Goal: Task Accomplishment & Management: Use online tool/utility

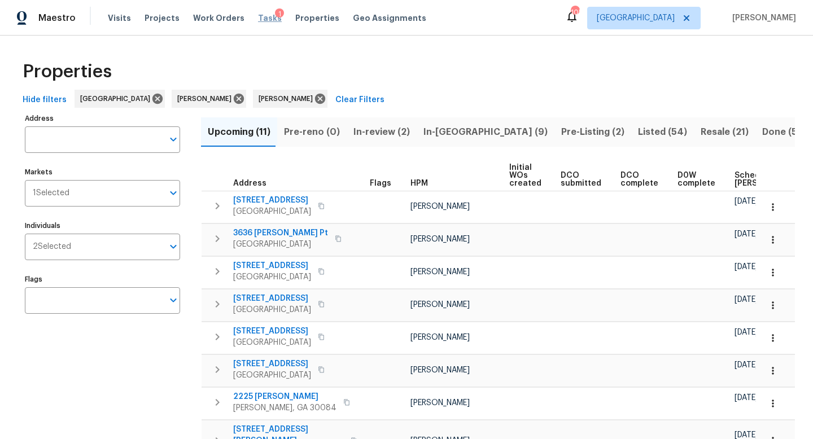
click at [258, 19] on span "Tasks" at bounding box center [270, 18] width 24 height 8
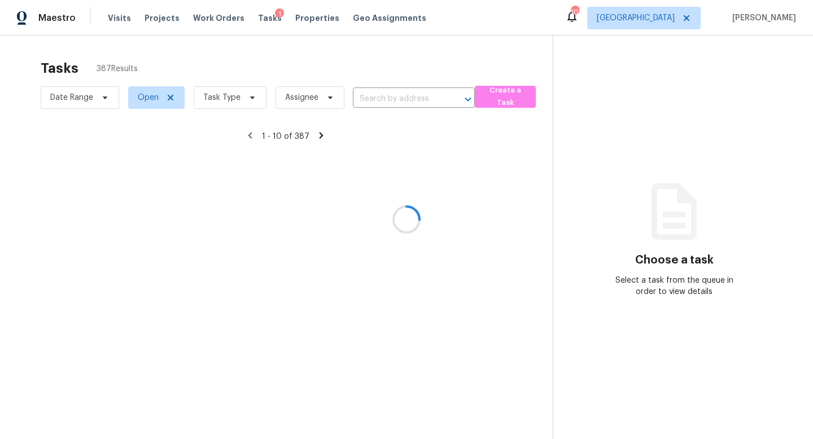
click at [236, 103] on div at bounding box center [406, 219] width 813 height 439
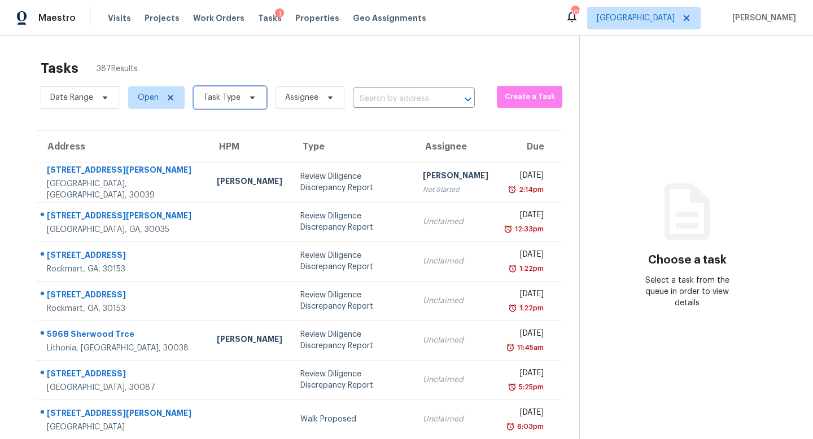
click at [228, 96] on span "Task Type" at bounding box center [221, 97] width 37 height 11
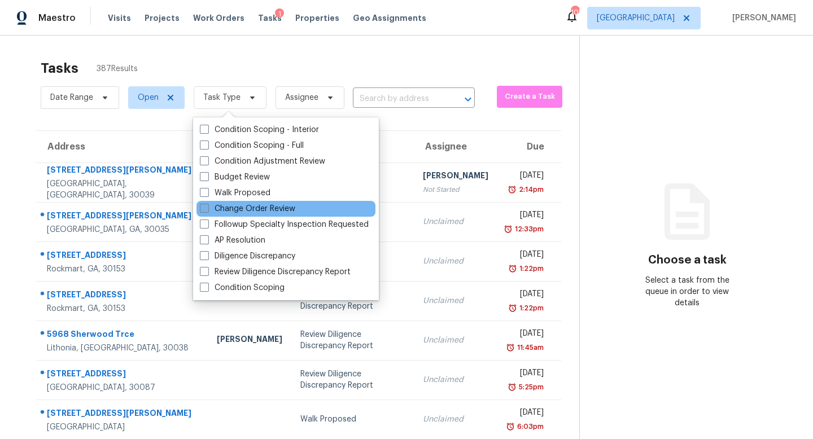
click at [251, 206] on label "Change Order Review" at bounding box center [247, 208] width 95 height 11
click at [207, 206] on input "Change Order Review" at bounding box center [203, 206] width 7 height 7
checkbox input "true"
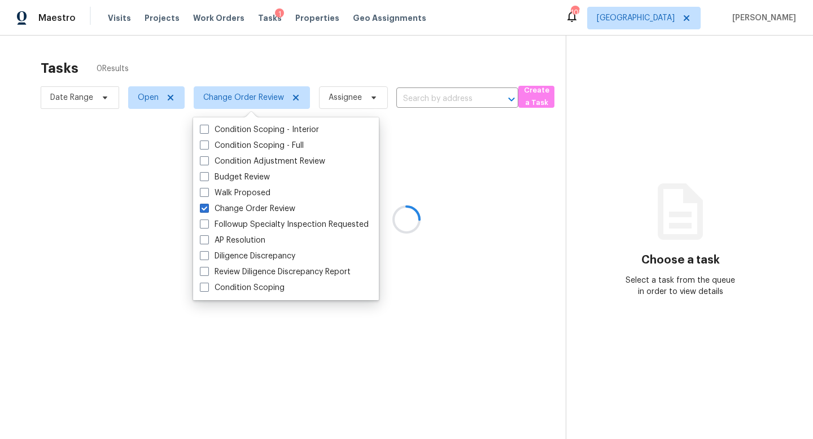
click at [251, 54] on div at bounding box center [406, 219] width 813 height 439
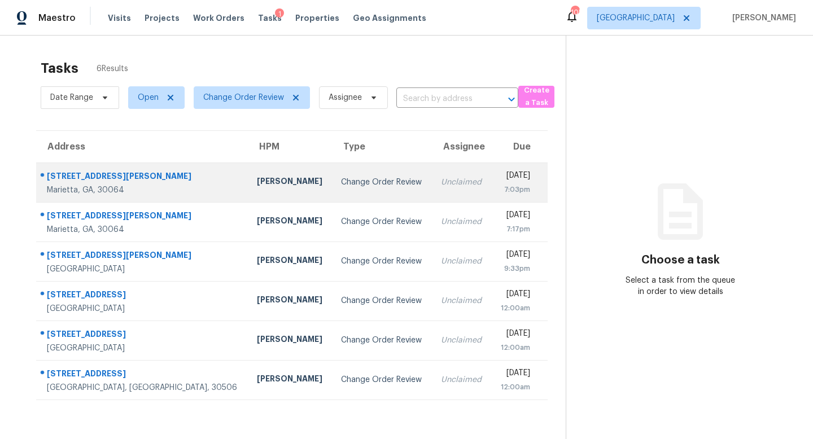
click at [257, 184] on div "Kenroy Hoilett" at bounding box center [290, 183] width 66 height 14
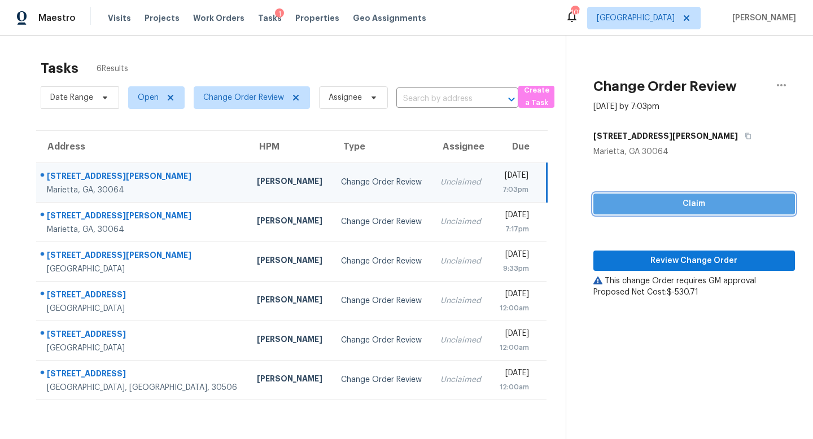
click at [666, 203] on span "Claim" at bounding box center [693, 204] width 183 height 14
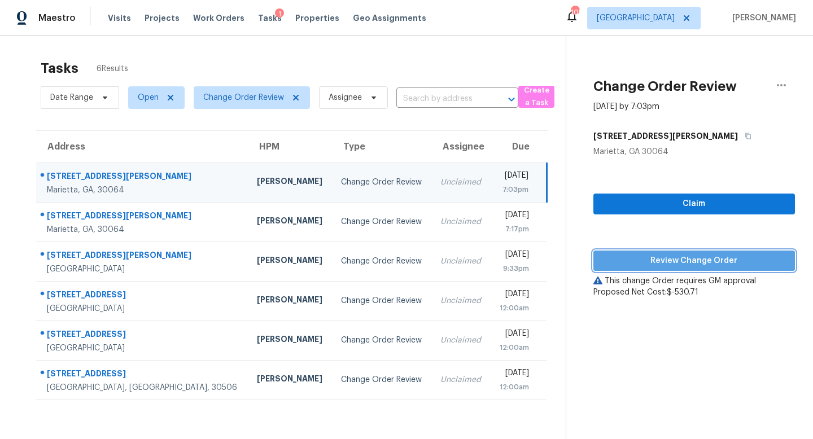
click at [680, 263] on span "Review Change Order" at bounding box center [693, 261] width 183 height 14
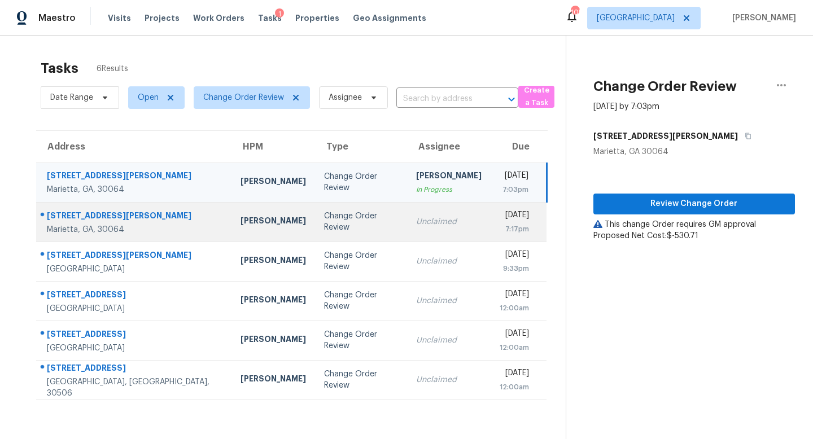
click at [414, 229] on td "Unclaimed" at bounding box center [449, 222] width 84 height 40
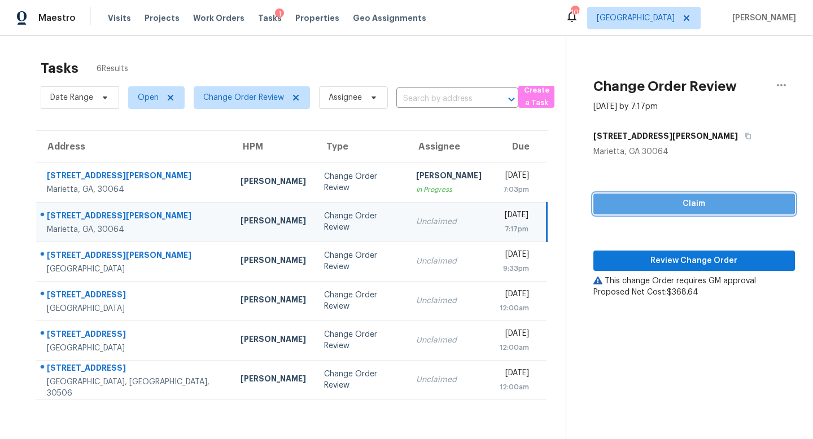
click at [684, 205] on span "Claim" at bounding box center [693, 204] width 183 height 14
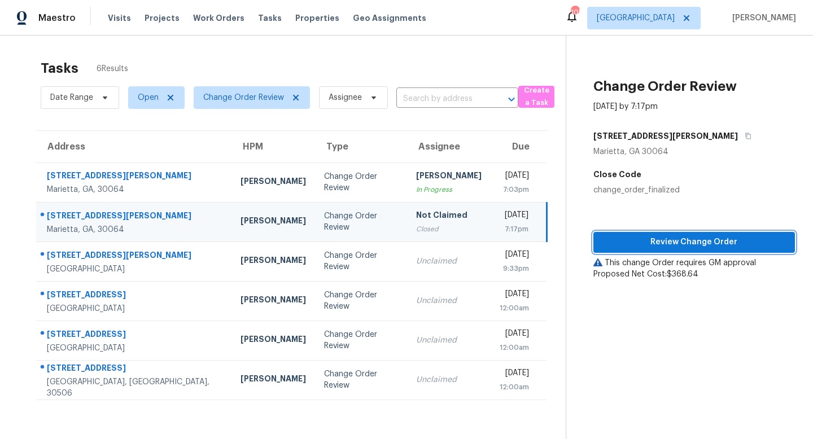
click at [682, 239] on span "Review Change Order" at bounding box center [693, 242] width 183 height 14
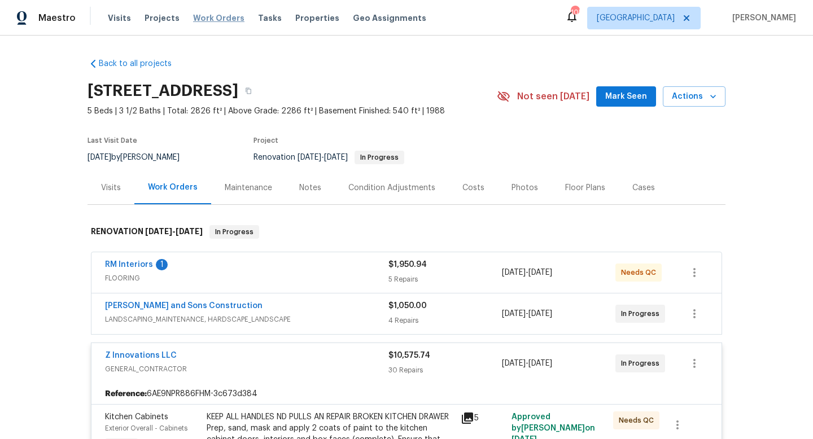
click at [216, 18] on span "Work Orders" at bounding box center [218, 17] width 51 height 11
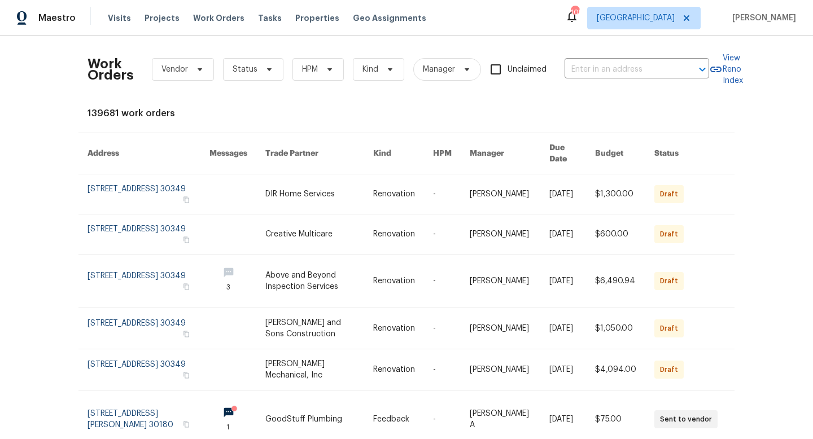
click at [259, 22] on div "Tasks" at bounding box center [270, 18] width 24 height 12
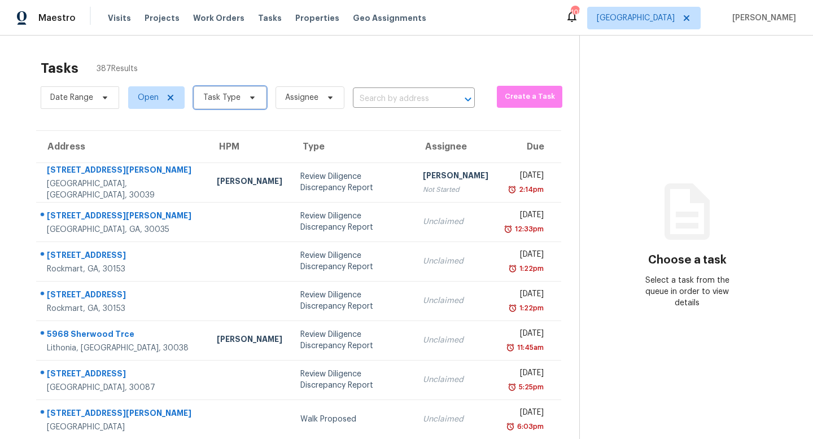
click at [239, 100] on span "Task Type" at bounding box center [230, 97] width 73 height 23
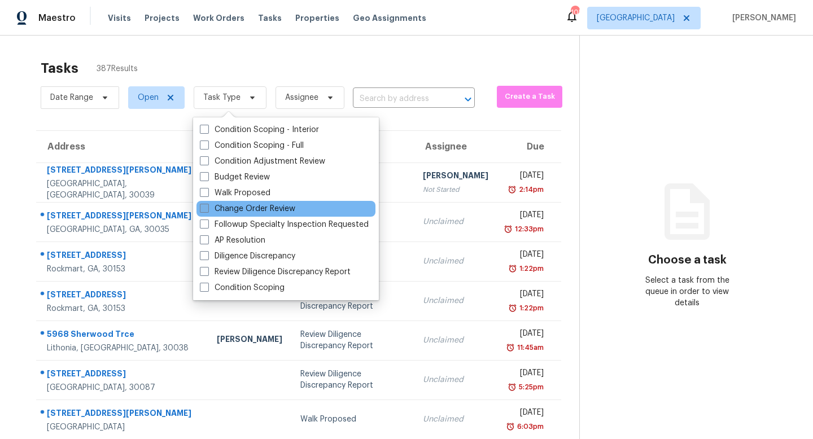
click at [245, 208] on label "Change Order Review" at bounding box center [247, 208] width 95 height 11
click at [207, 208] on input "Change Order Review" at bounding box center [203, 206] width 7 height 7
checkbox input "true"
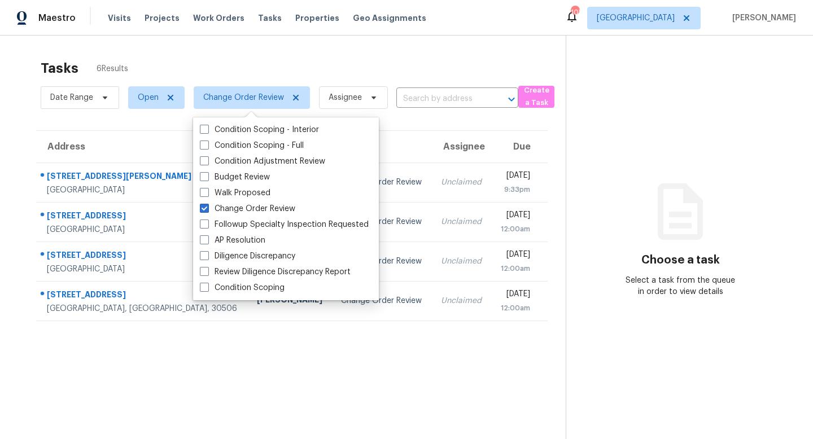
click at [422, 56] on div "Tasks 6 Results" at bounding box center [303, 68] width 525 height 29
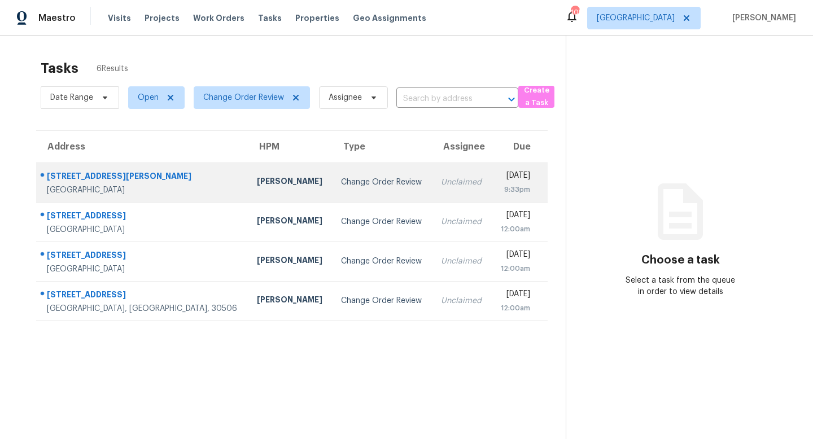
click at [341, 178] on div "Change Order Review" at bounding box center [382, 182] width 82 height 11
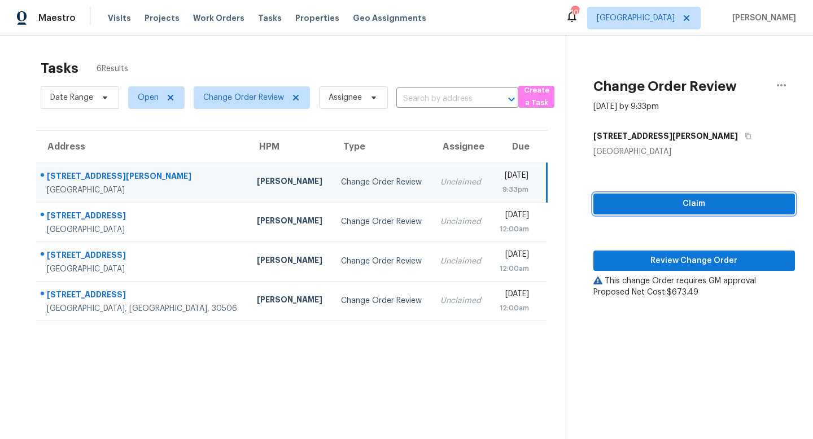
click at [685, 206] on span "Claim" at bounding box center [693, 204] width 183 height 14
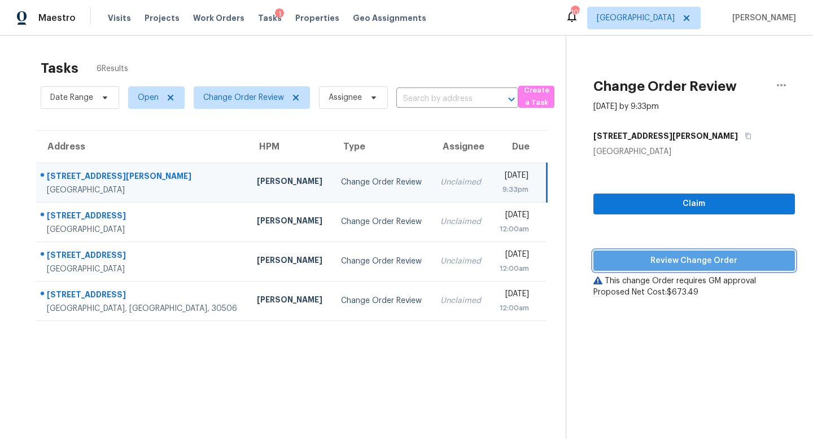
click at [687, 256] on span "Review Change Order" at bounding box center [693, 261] width 183 height 14
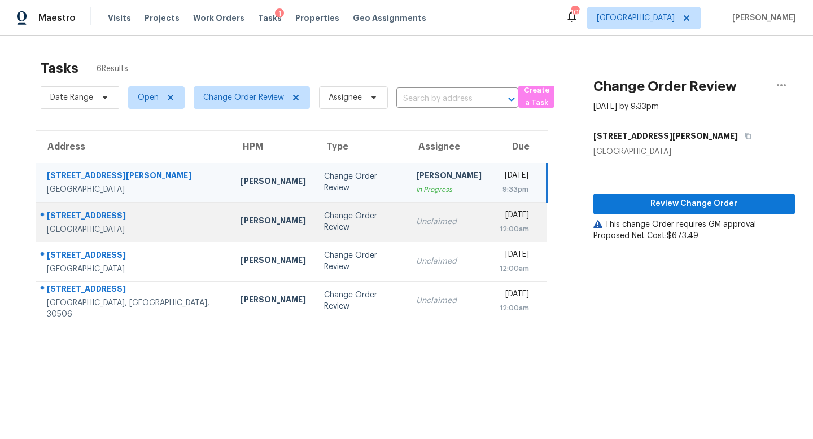
click at [407, 221] on td "Unclaimed" at bounding box center [449, 222] width 84 height 40
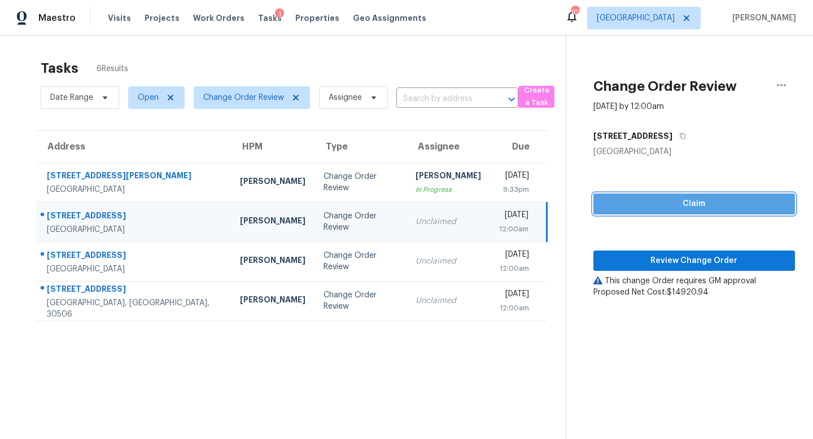
click at [653, 205] on span "Claim" at bounding box center [693, 204] width 183 height 14
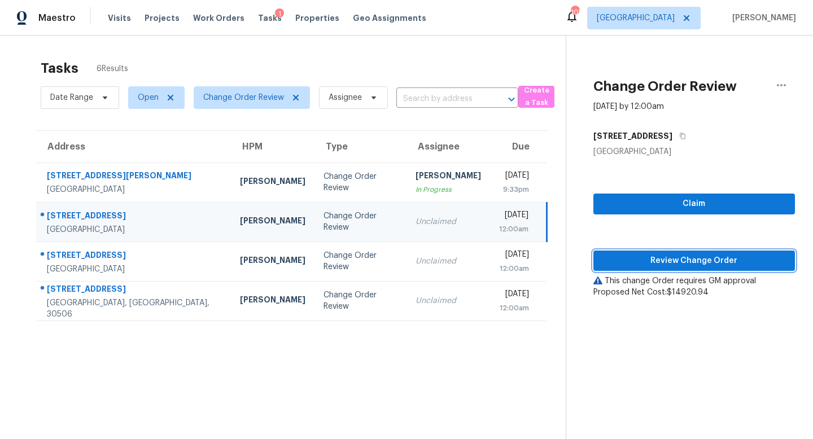
click at [664, 266] on span "Review Change Order" at bounding box center [693, 261] width 183 height 14
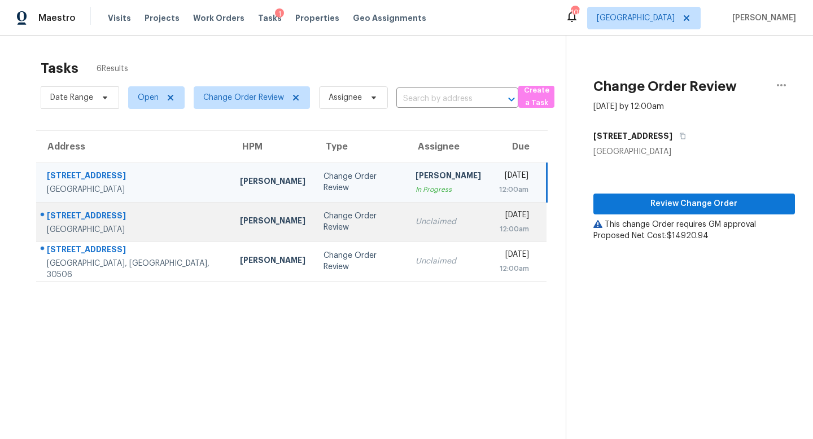
click at [410, 229] on td "Unclaimed" at bounding box center [448, 222] width 84 height 40
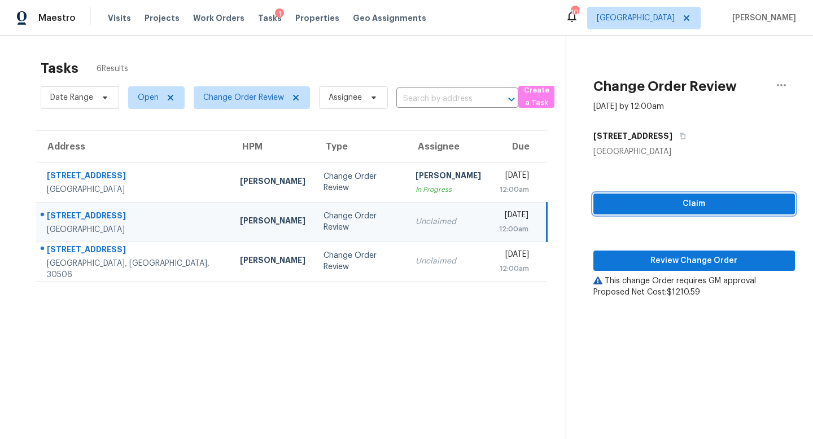
click at [662, 194] on button "Claim" at bounding box center [694, 204] width 202 height 21
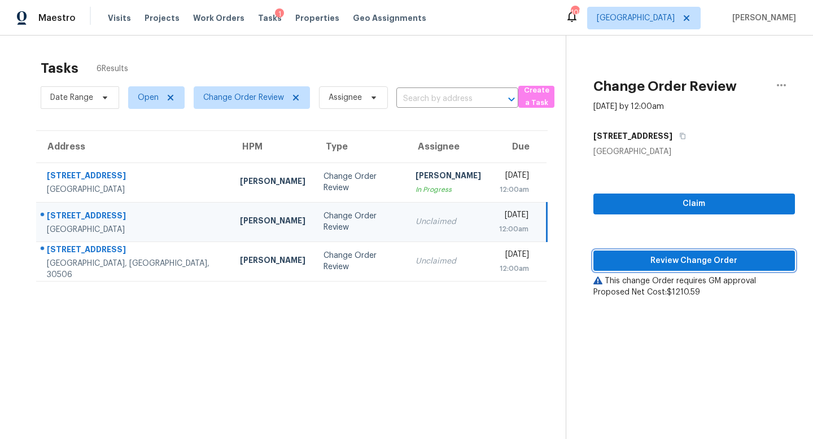
click at [664, 254] on span "Review Change Order" at bounding box center [693, 261] width 183 height 14
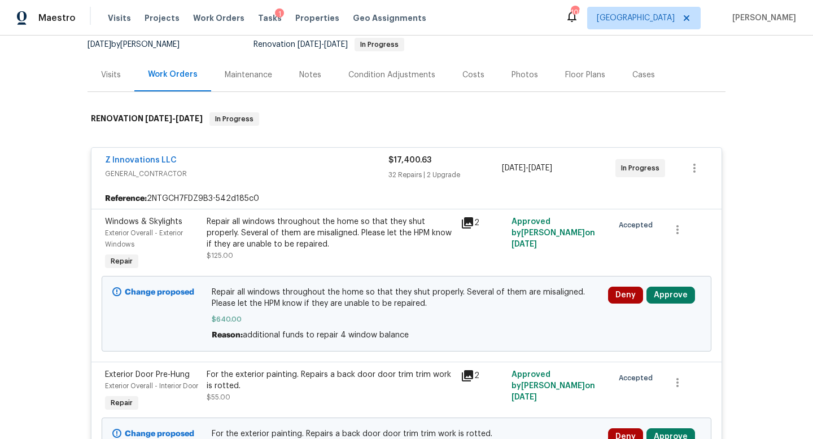
scroll to position [116, 0]
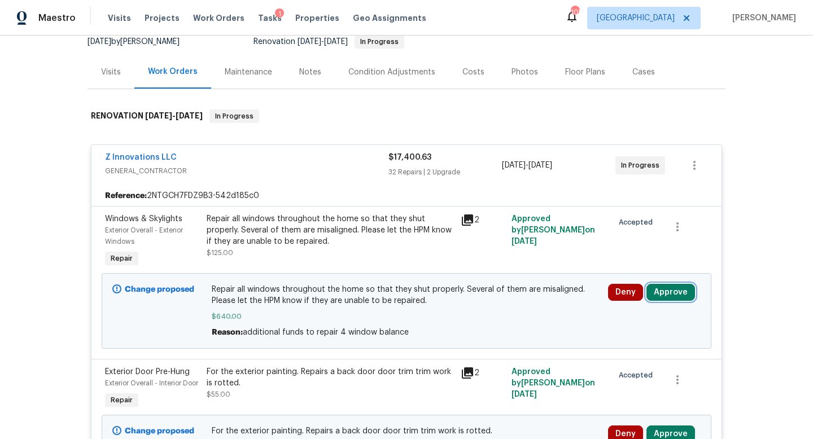
click at [670, 295] on button "Approve" at bounding box center [670, 292] width 49 height 17
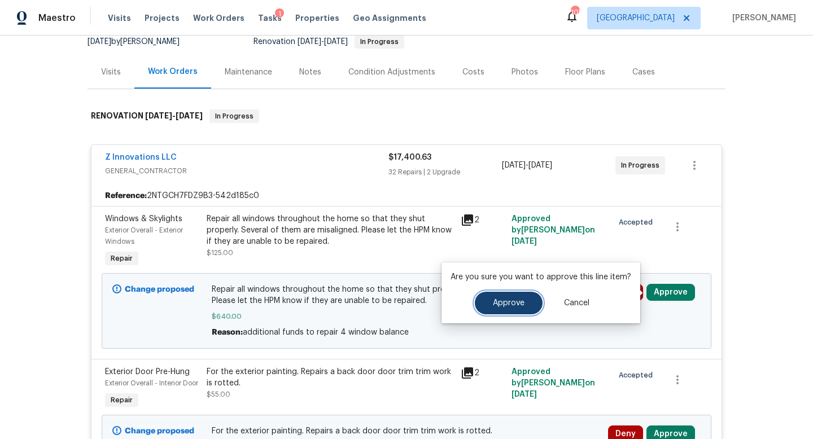
click at [502, 313] on button "Approve" at bounding box center [509, 303] width 68 height 23
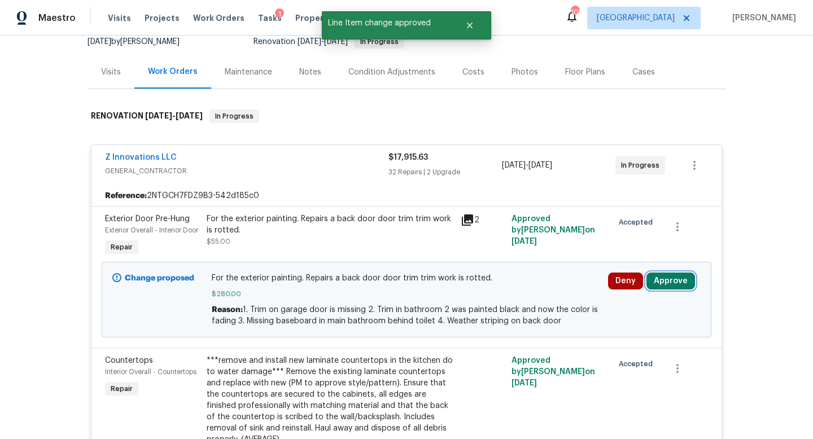
click at [671, 290] on button "Approve" at bounding box center [670, 281] width 49 height 17
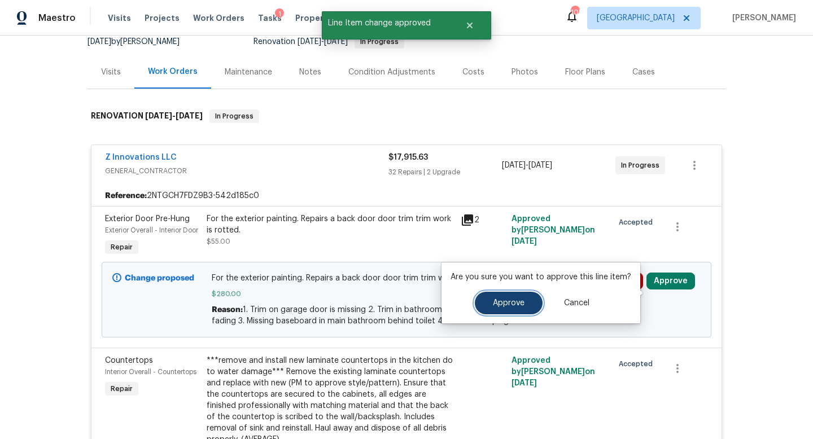
click at [514, 302] on span "Approve" at bounding box center [509, 303] width 32 height 8
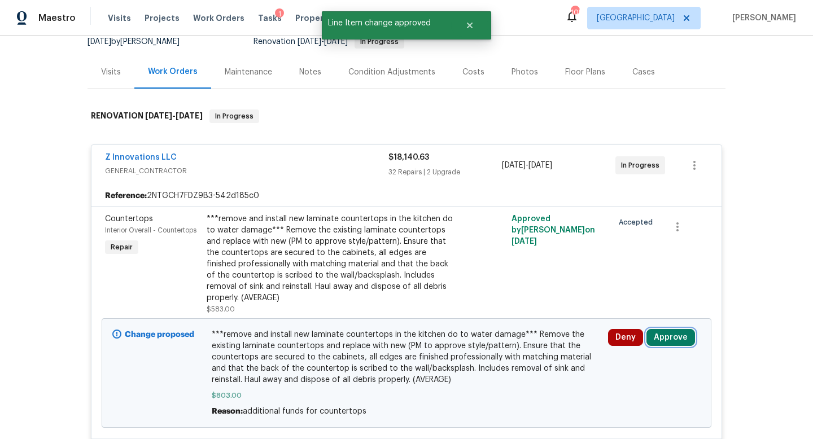
click at [663, 341] on button "Approve" at bounding box center [670, 337] width 49 height 17
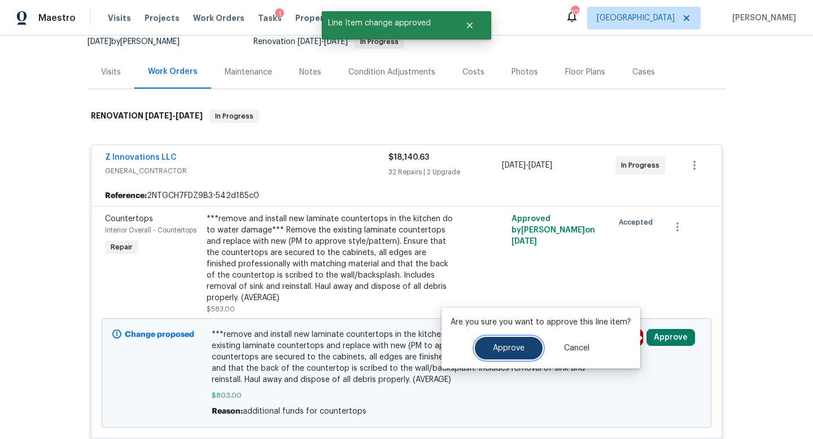
click at [513, 345] on span "Approve" at bounding box center [509, 348] width 32 height 8
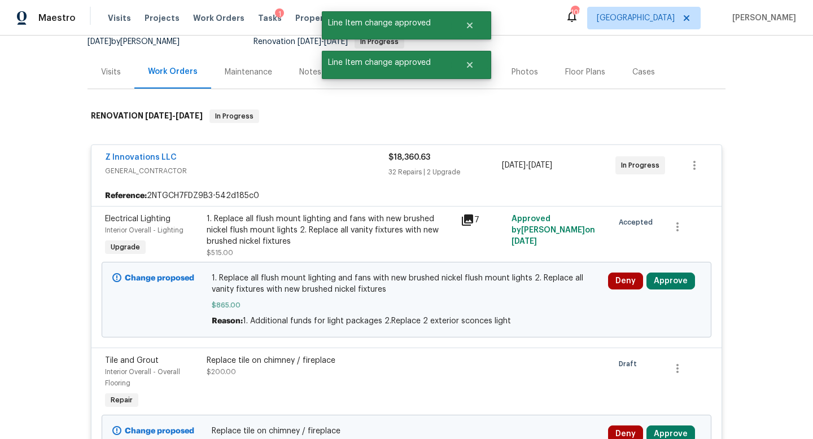
scroll to position [211, 0]
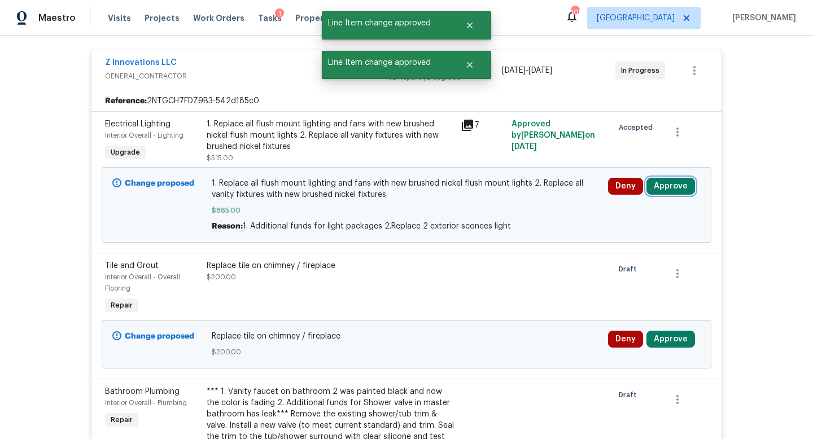
click at [675, 189] on button "Approve" at bounding box center [670, 186] width 49 height 17
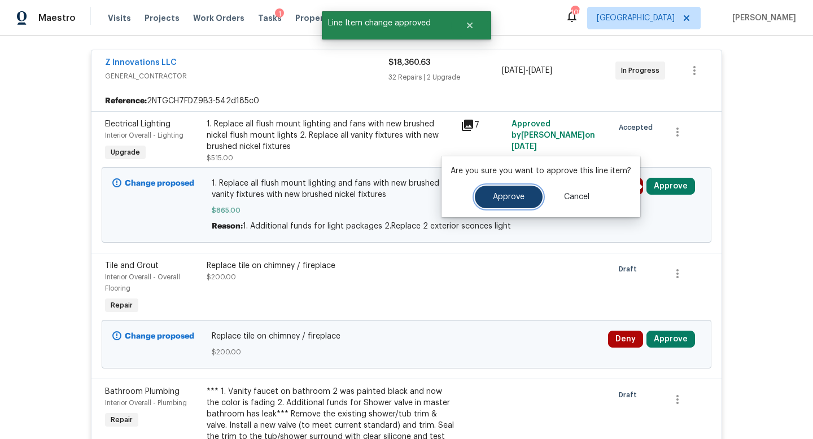
click at [517, 201] on span "Approve" at bounding box center [509, 197] width 32 height 8
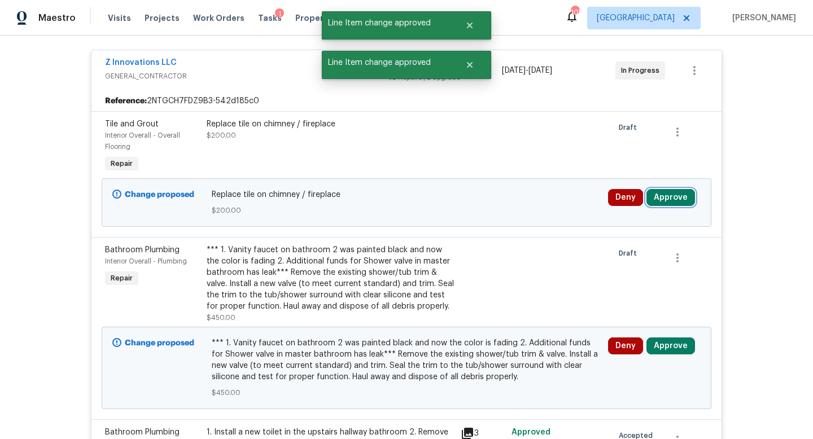
click at [673, 195] on button "Approve" at bounding box center [670, 197] width 49 height 17
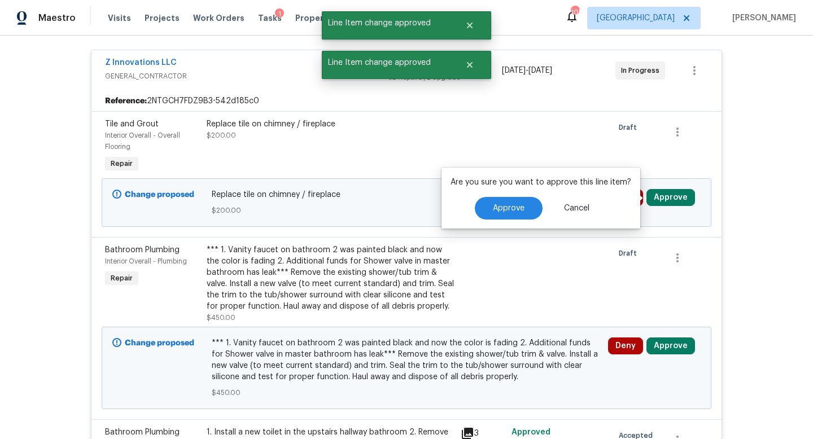
click at [488, 225] on div "Are you sure you want to approve this line item? Approve Cancel" at bounding box center [540, 198] width 199 height 61
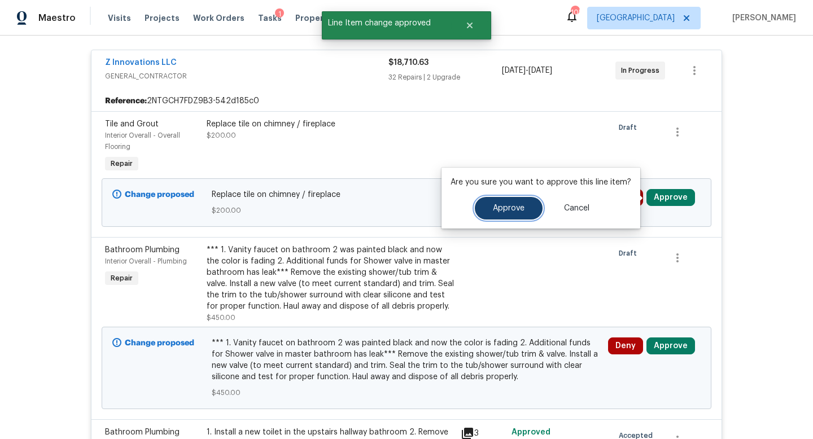
click at [506, 203] on button "Approve" at bounding box center [509, 208] width 68 height 23
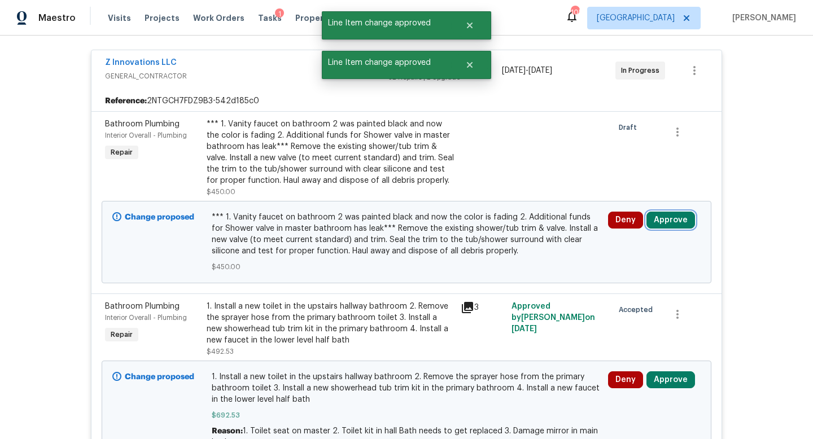
click at [662, 215] on button "Approve" at bounding box center [670, 220] width 49 height 17
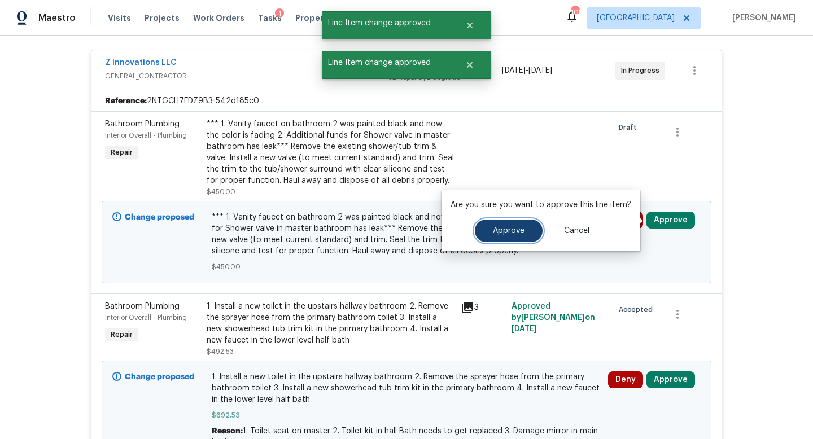
click at [504, 228] on span "Approve" at bounding box center [509, 231] width 32 height 8
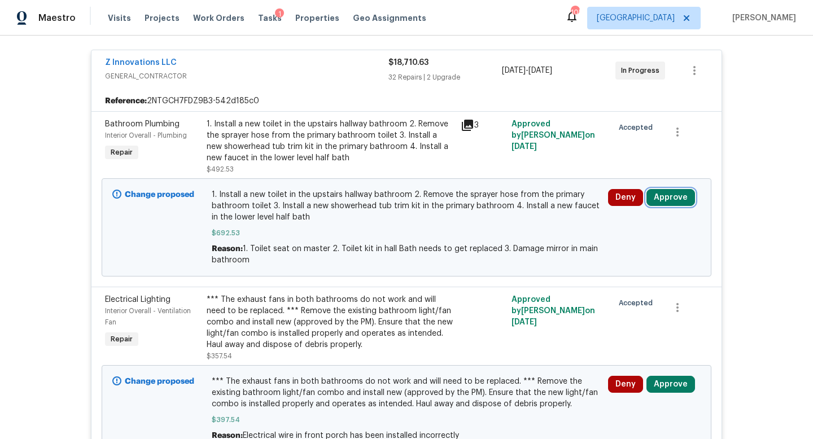
click at [668, 199] on button "Approve" at bounding box center [670, 197] width 49 height 17
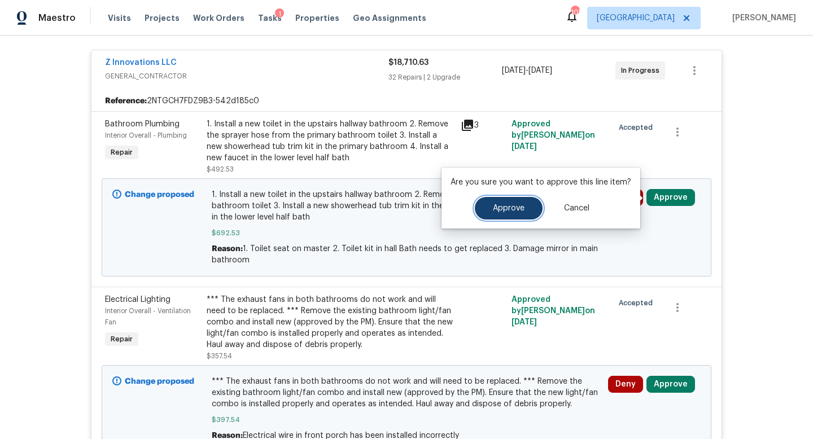
click at [522, 208] on button "Approve" at bounding box center [509, 208] width 68 height 23
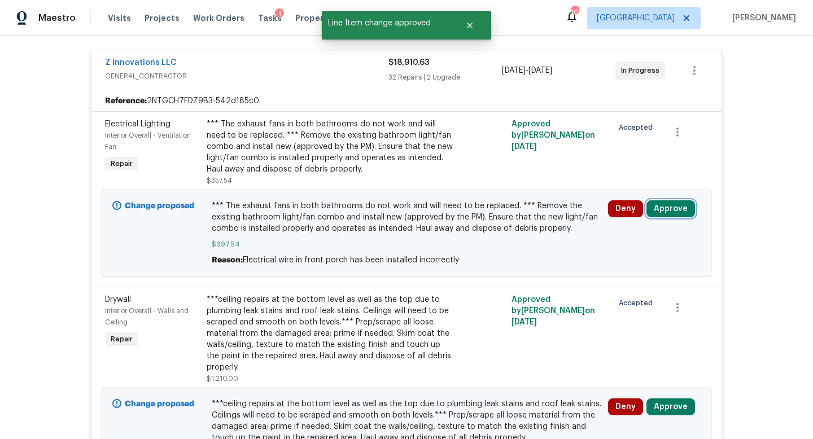
click at [666, 208] on button "Approve" at bounding box center [670, 208] width 49 height 17
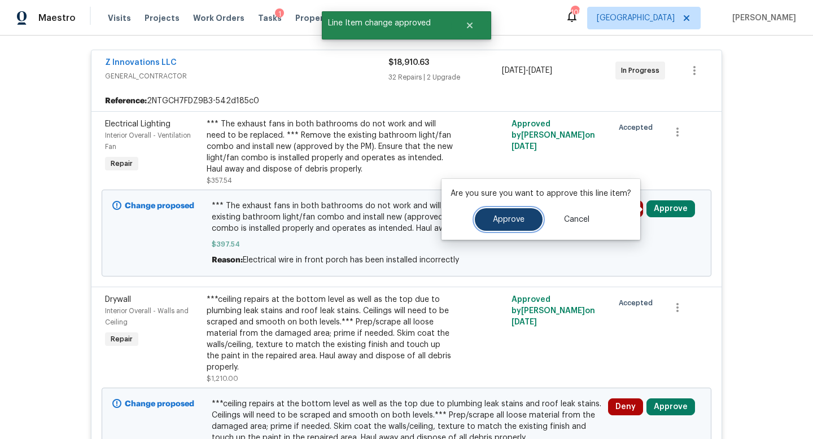
click at [493, 222] on span "Approve" at bounding box center [509, 220] width 32 height 8
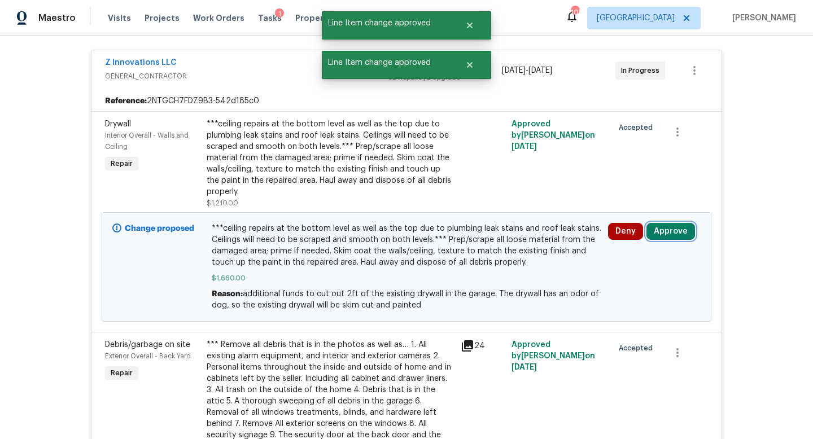
click at [654, 230] on button "Approve" at bounding box center [670, 231] width 49 height 17
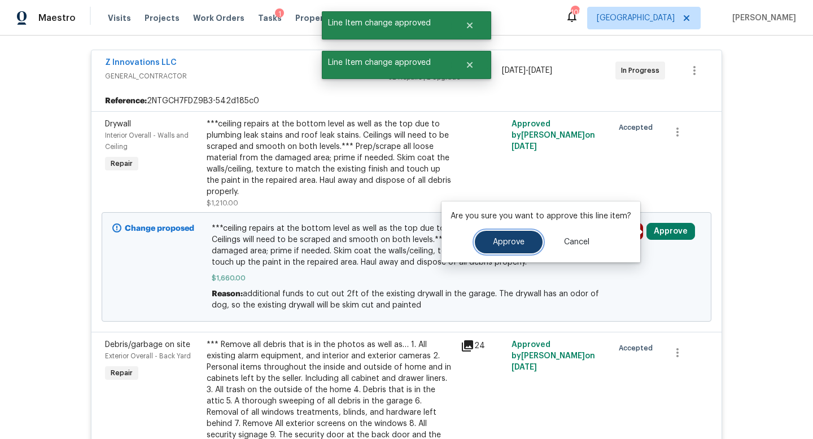
click at [503, 240] on span "Approve" at bounding box center [509, 242] width 32 height 8
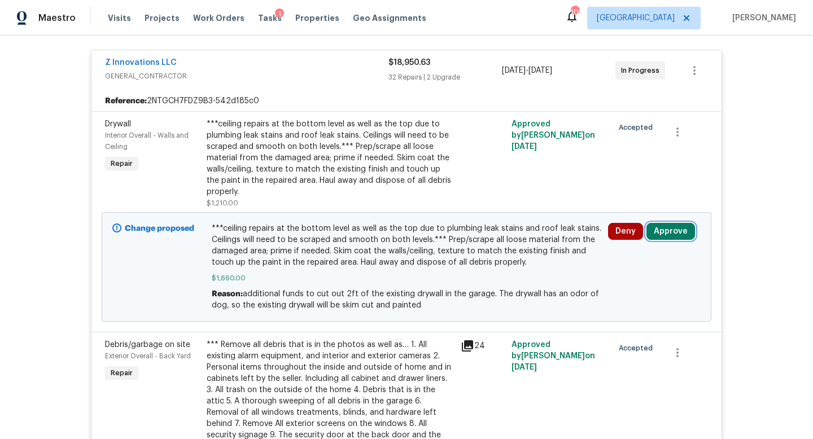
click at [662, 231] on button "Approve" at bounding box center [670, 231] width 49 height 17
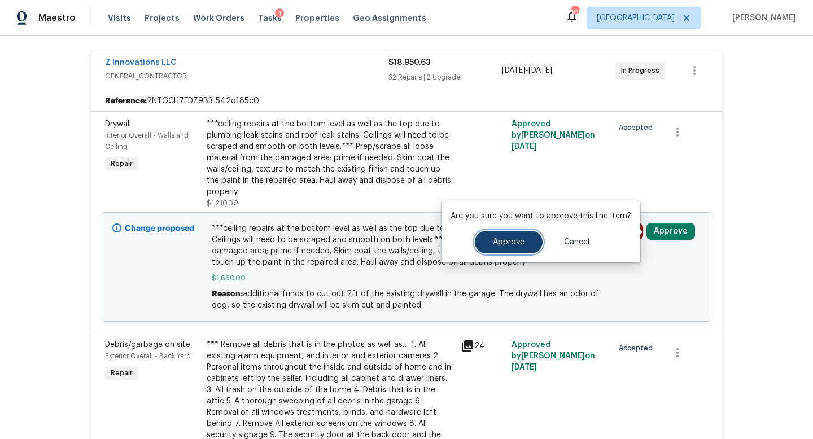
click at [523, 240] on button "Approve" at bounding box center [509, 242] width 68 height 23
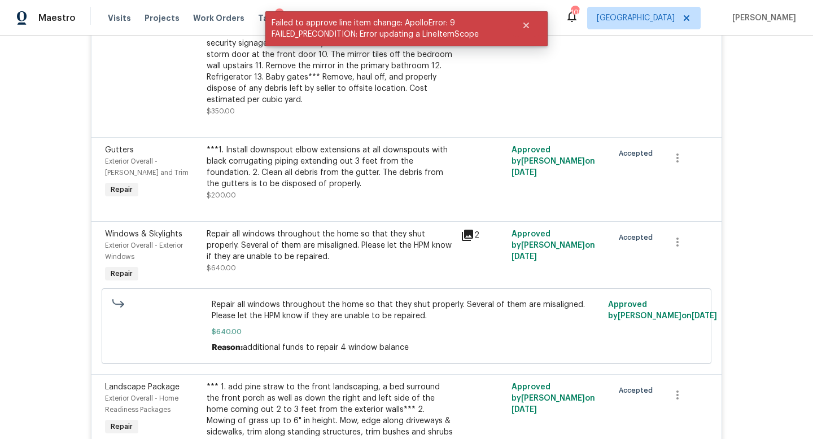
scroll to position [0, 0]
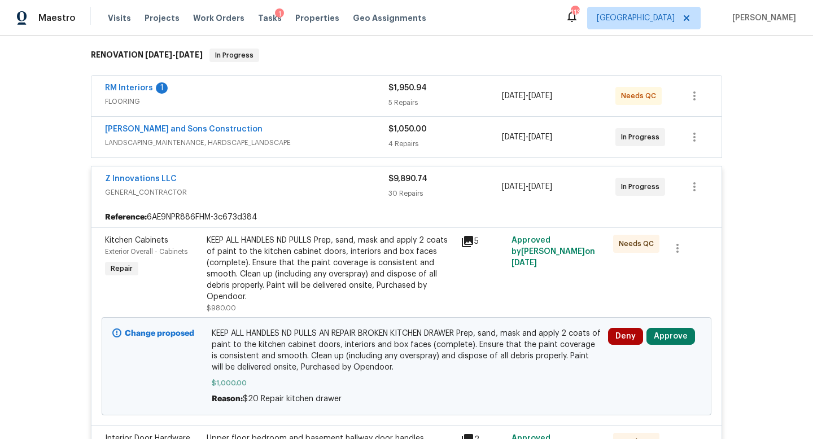
scroll to position [239, 0]
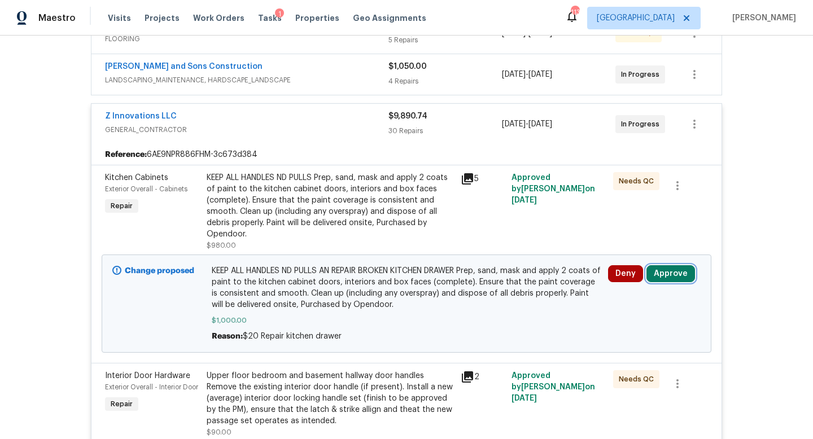
click at [667, 274] on button "Approve" at bounding box center [670, 273] width 49 height 17
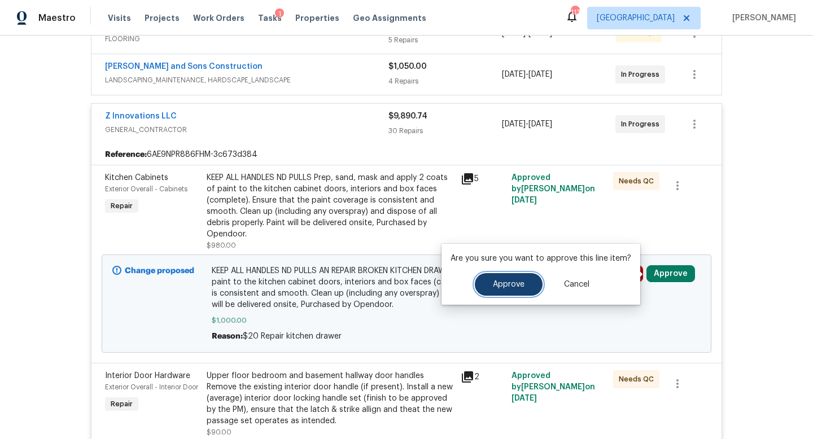
click at [495, 282] on span "Approve" at bounding box center [509, 285] width 32 height 8
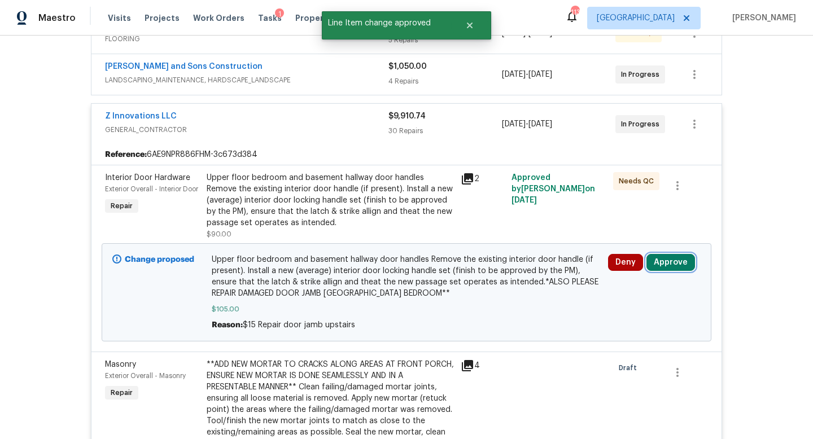
click at [671, 259] on button "Approve" at bounding box center [670, 262] width 49 height 17
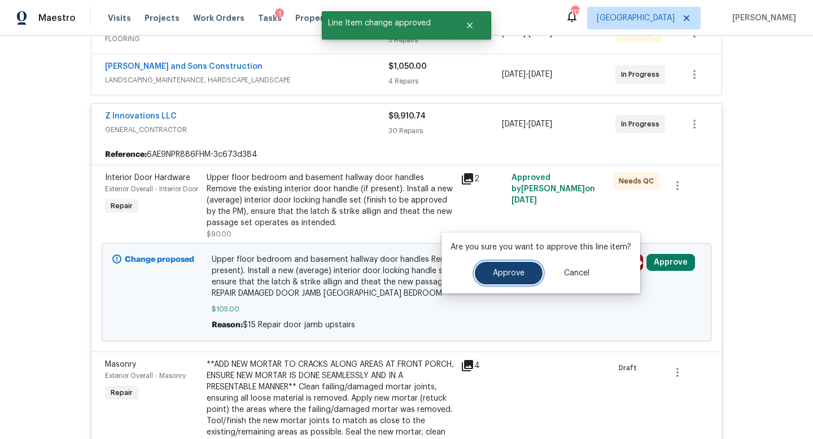
click at [498, 273] on span "Approve" at bounding box center [509, 273] width 32 height 8
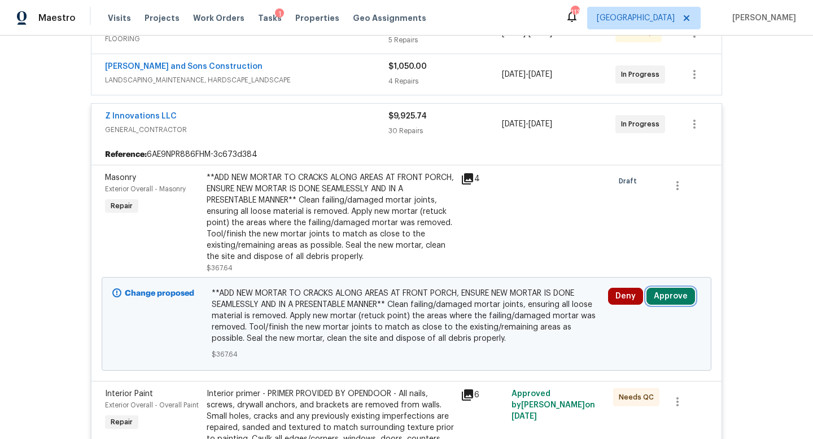
click at [672, 299] on button "Approve" at bounding box center [670, 296] width 49 height 17
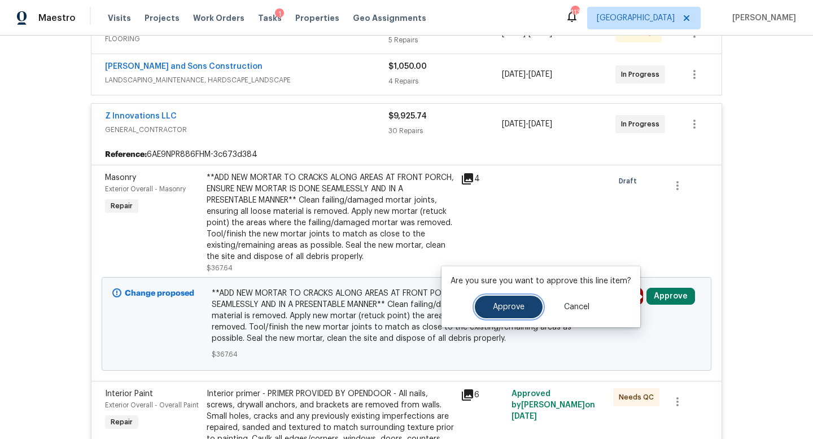
click at [528, 310] on button "Approve" at bounding box center [509, 307] width 68 height 23
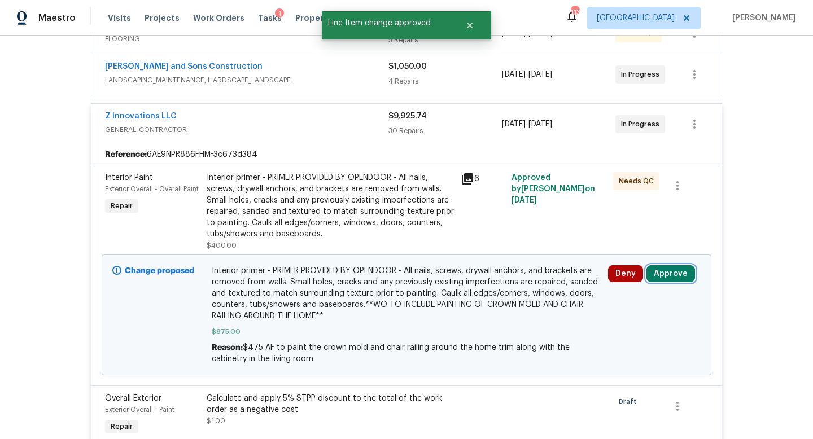
click at [671, 269] on button "Approve" at bounding box center [670, 273] width 49 height 17
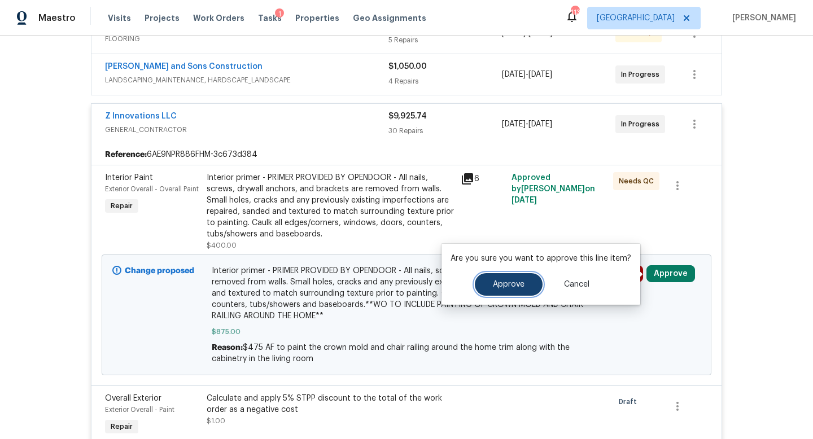
click at [514, 287] on span "Approve" at bounding box center [509, 285] width 32 height 8
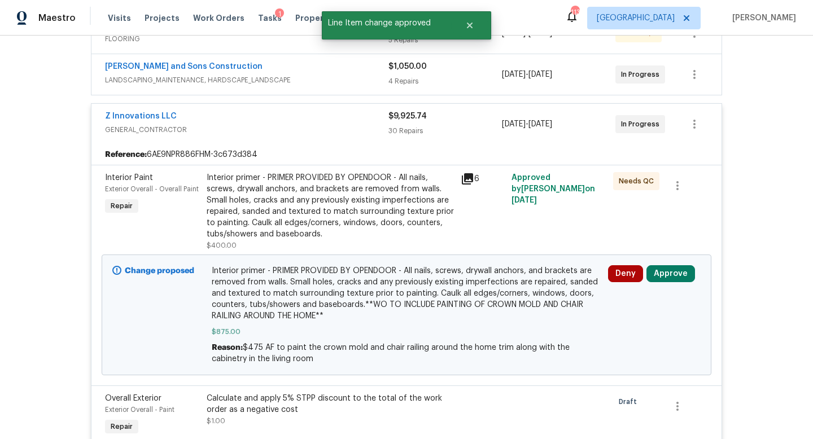
scroll to position [242, 0]
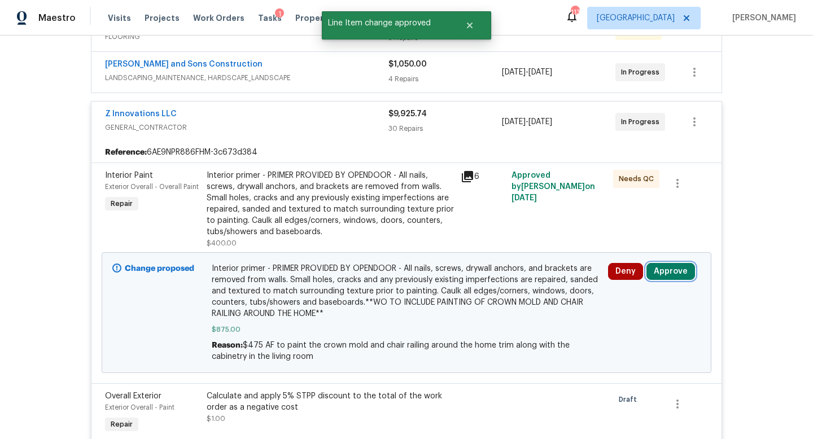
click at [667, 272] on button "Approve" at bounding box center [670, 271] width 49 height 17
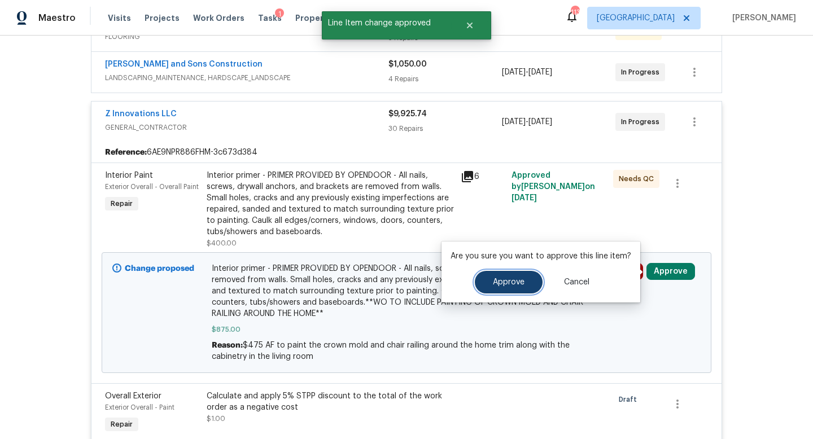
click at [518, 285] on span "Approve" at bounding box center [509, 282] width 32 height 8
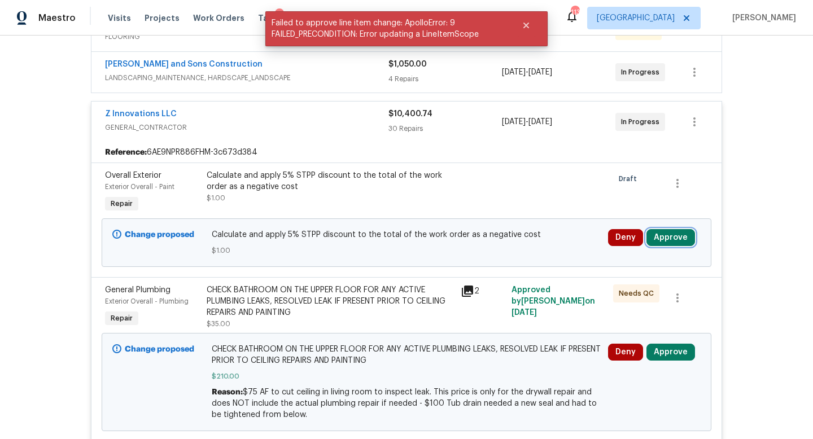
click at [669, 234] on button "Approve" at bounding box center [670, 237] width 49 height 17
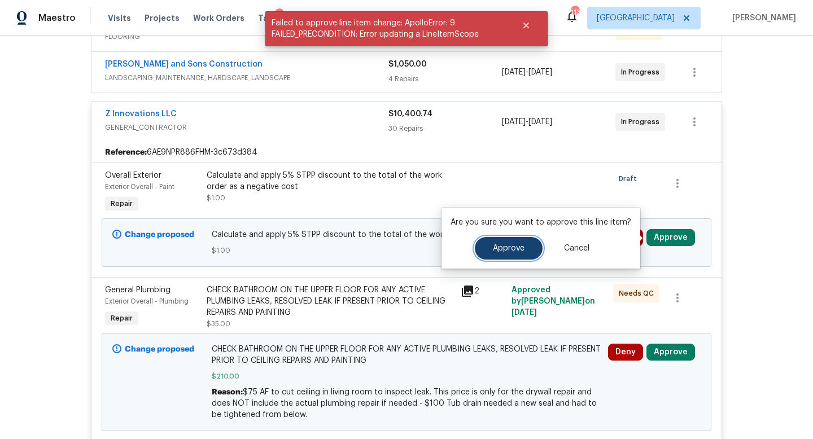
click at [521, 247] on span "Approve" at bounding box center [509, 248] width 32 height 8
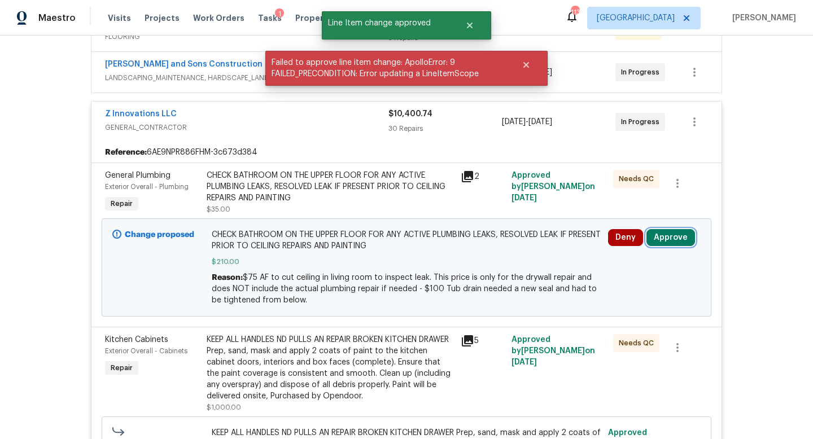
click at [662, 240] on button "Approve" at bounding box center [670, 237] width 49 height 17
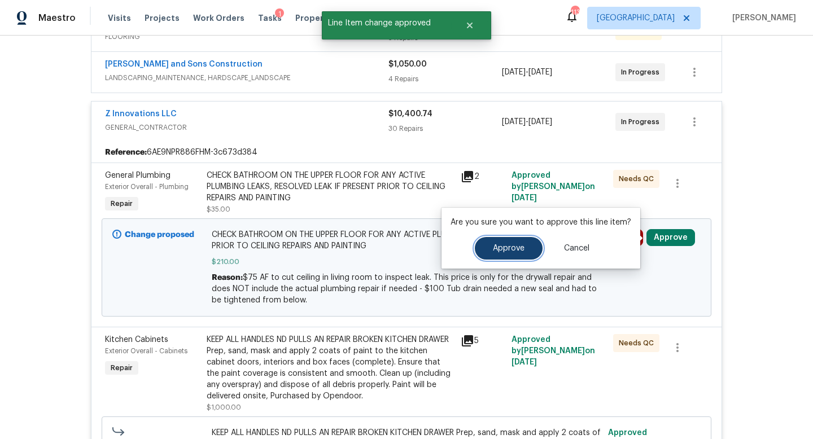
click at [503, 249] on span "Approve" at bounding box center [509, 248] width 32 height 8
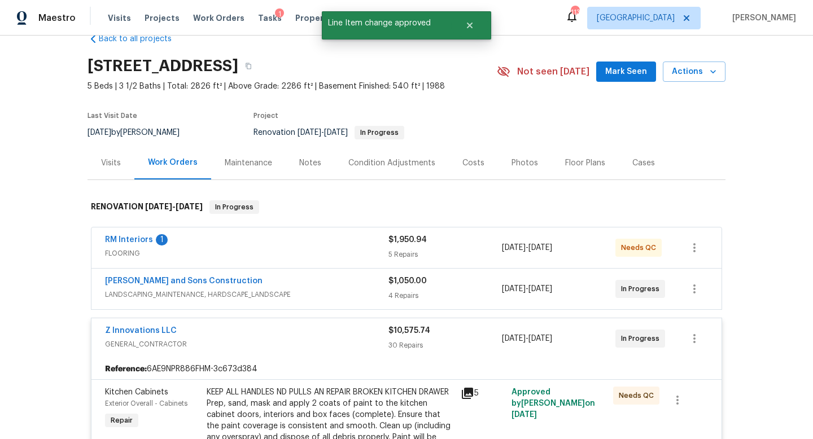
scroll to position [0, 0]
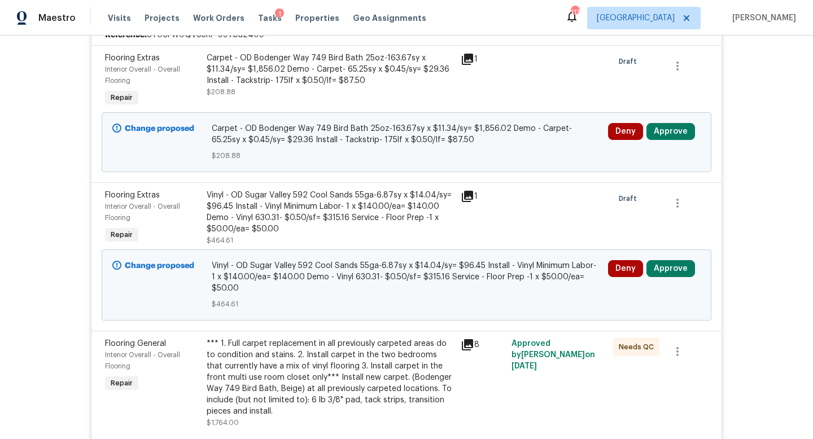
scroll to position [365, 0]
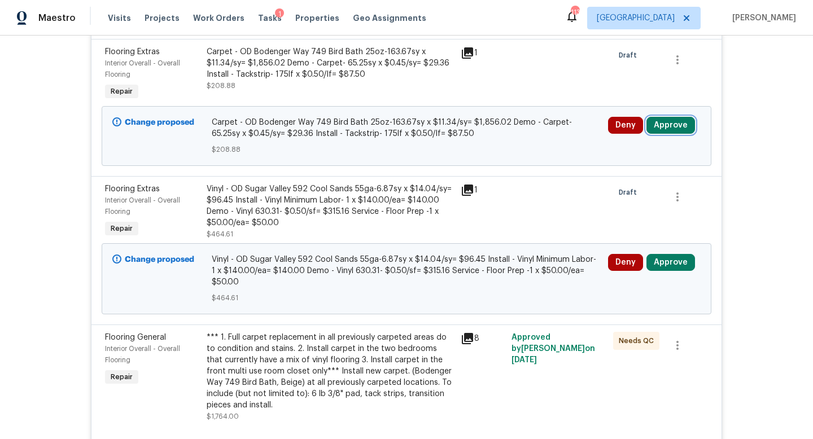
click at [675, 126] on button "Approve" at bounding box center [670, 125] width 49 height 17
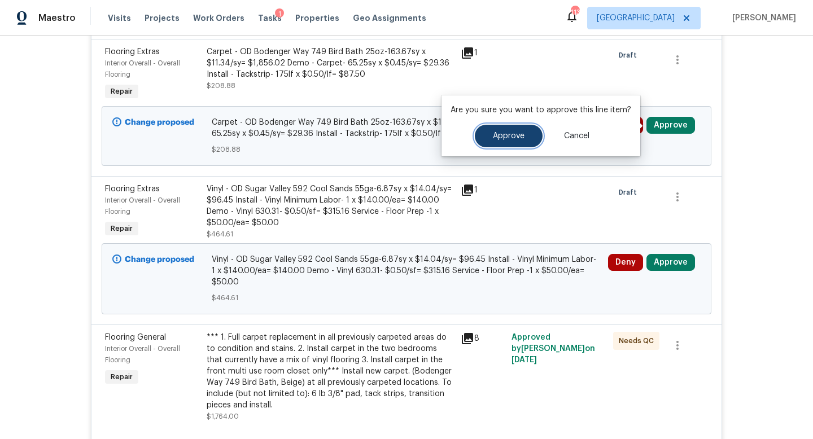
click at [504, 139] on span "Approve" at bounding box center [509, 136] width 32 height 8
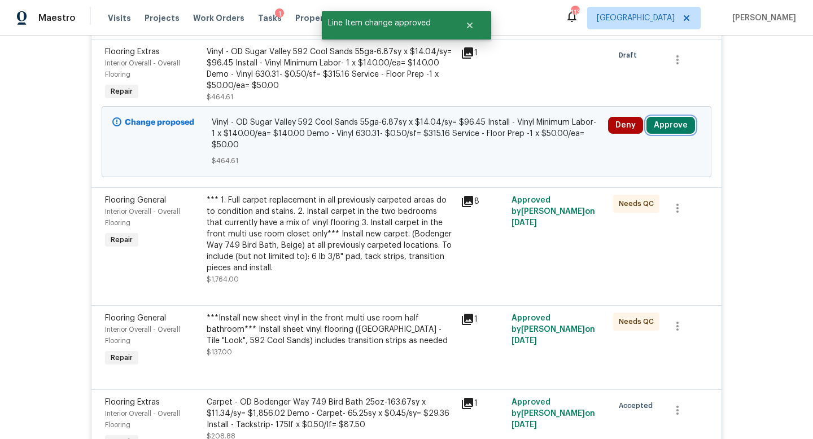
click at [668, 119] on button "Approve" at bounding box center [670, 125] width 49 height 17
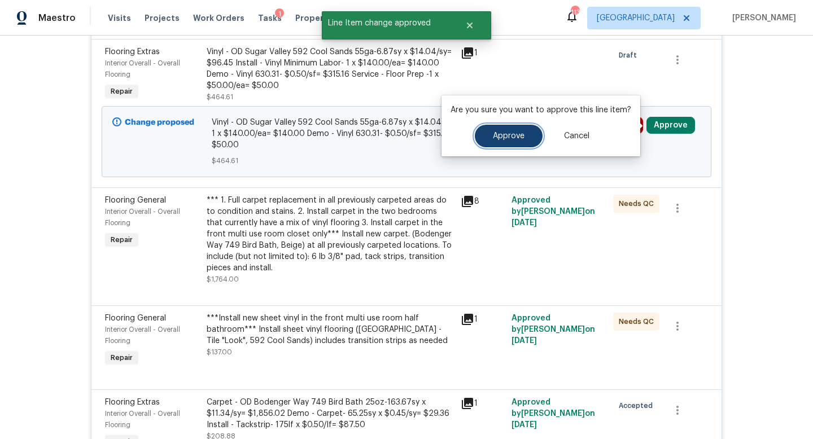
click at [494, 133] on span "Approve" at bounding box center [509, 136] width 32 height 8
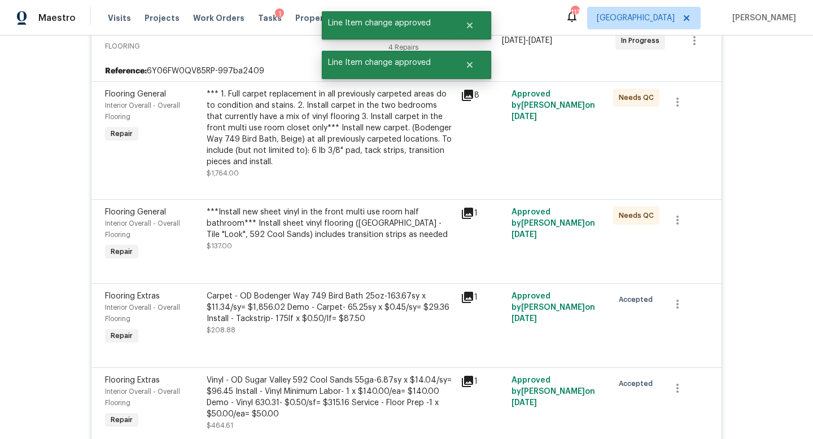
scroll to position [0, 0]
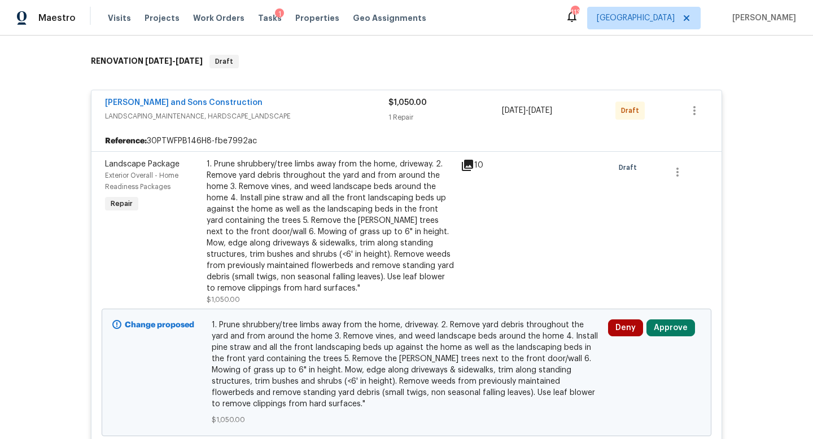
scroll to position [218, 0]
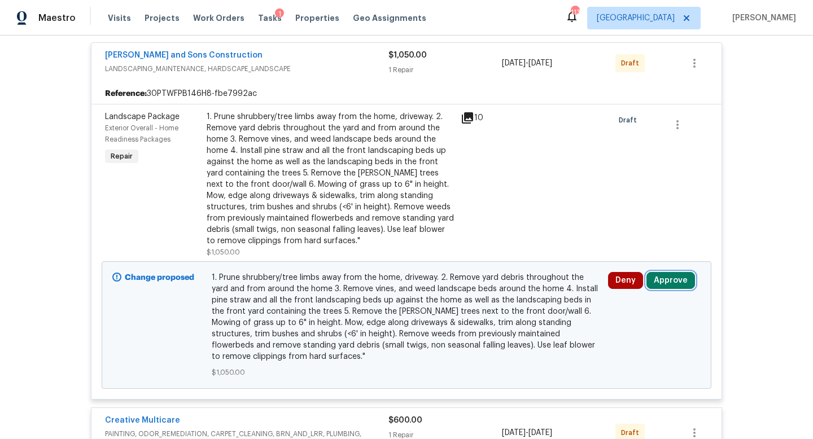
click at [668, 276] on button "Approve" at bounding box center [670, 280] width 49 height 17
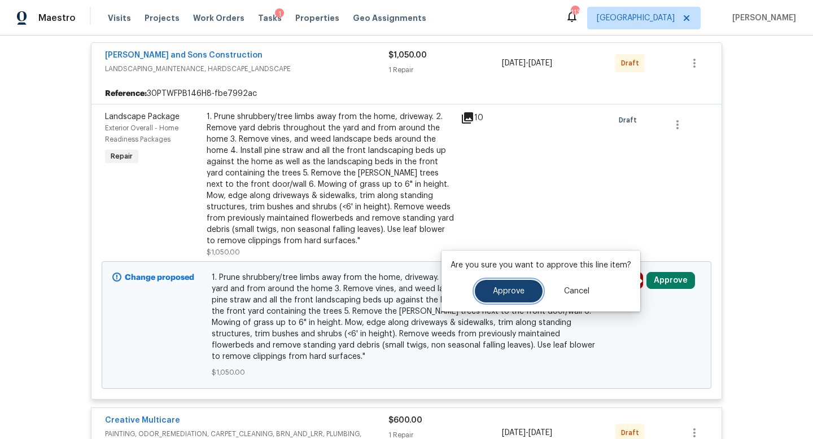
click at [515, 293] on span "Approve" at bounding box center [509, 291] width 32 height 8
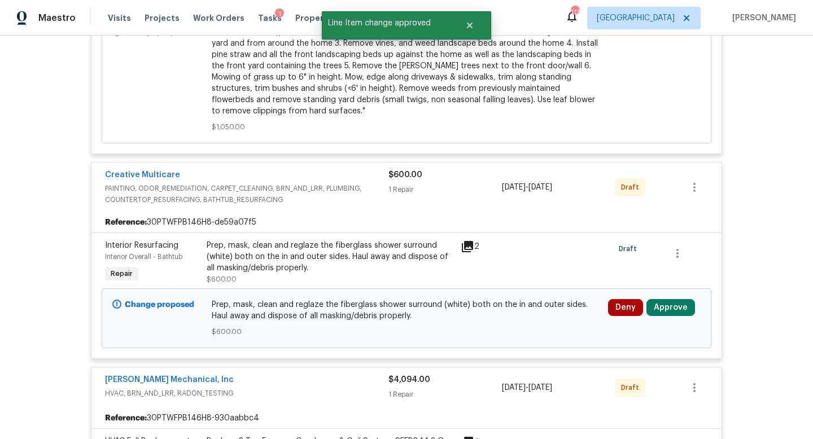
scroll to position [481, 0]
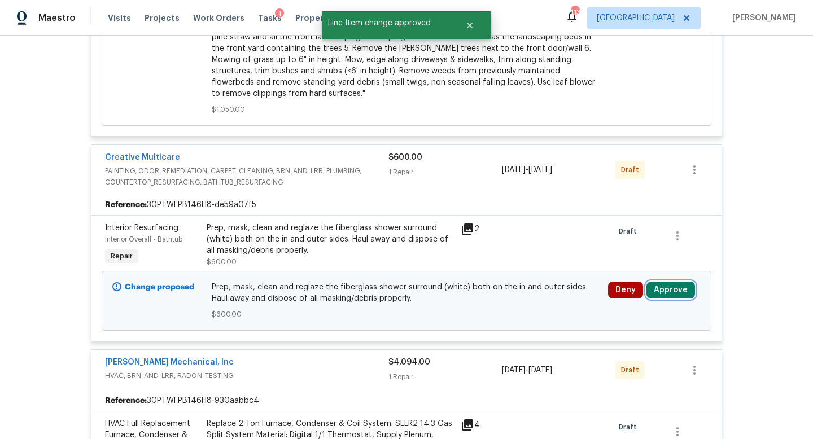
click at [661, 282] on button "Approve" at bounding box center [670, 290] width 49 height 17
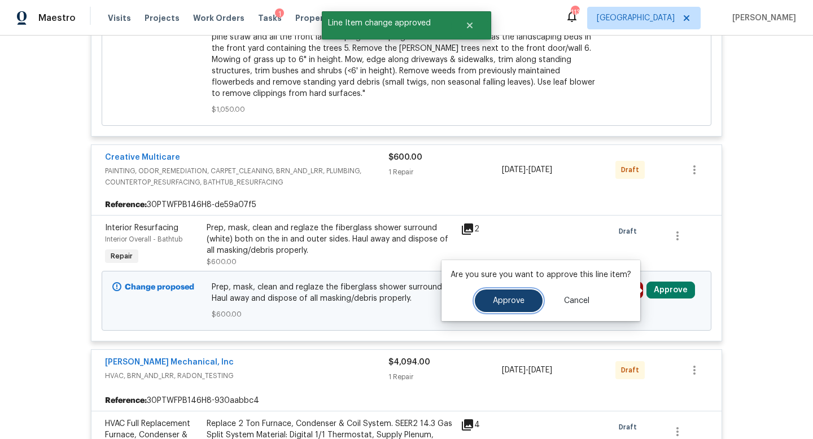
click at [508, 305] on span "Approve" at bounding box center [509, 301] width 32 height 8
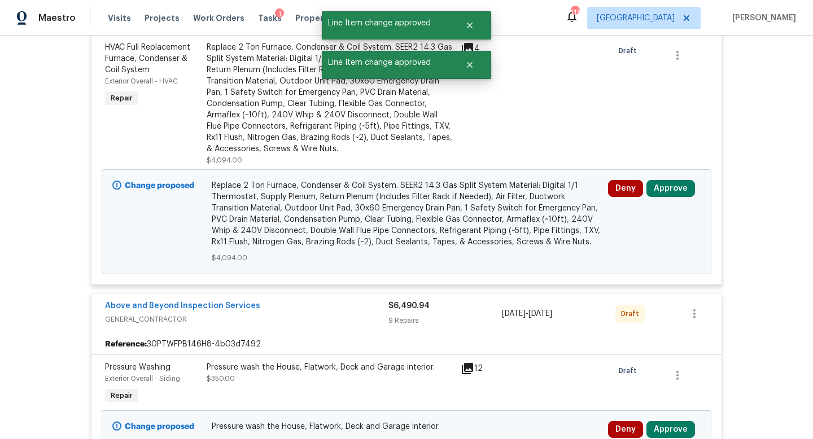
scroll to position [868, 0]
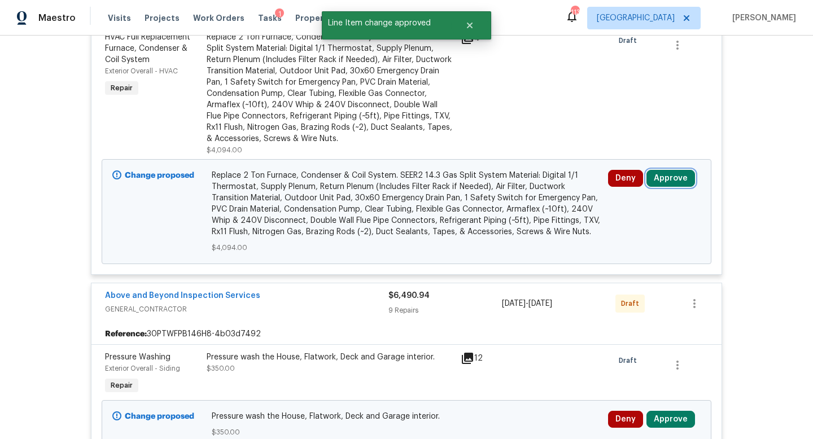
click at [669, 179] on button "Approve" at bounding box center [670, 178] width 49 height 17
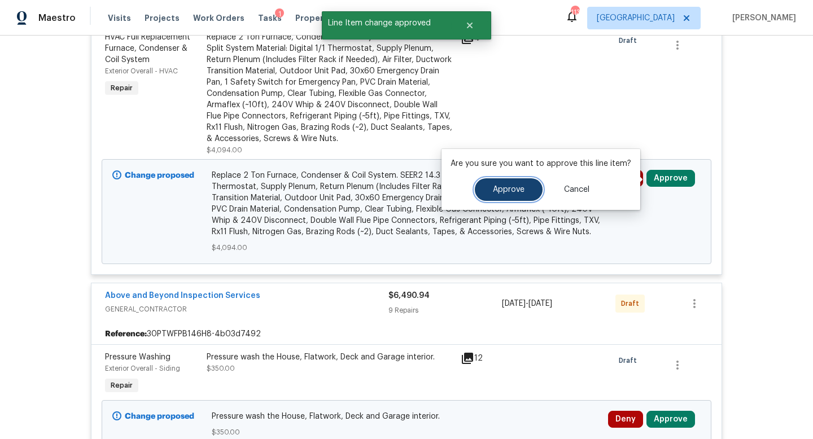
click at [522, 186] on span "Approve" at bounding box center [509, 190] width 32 height 8
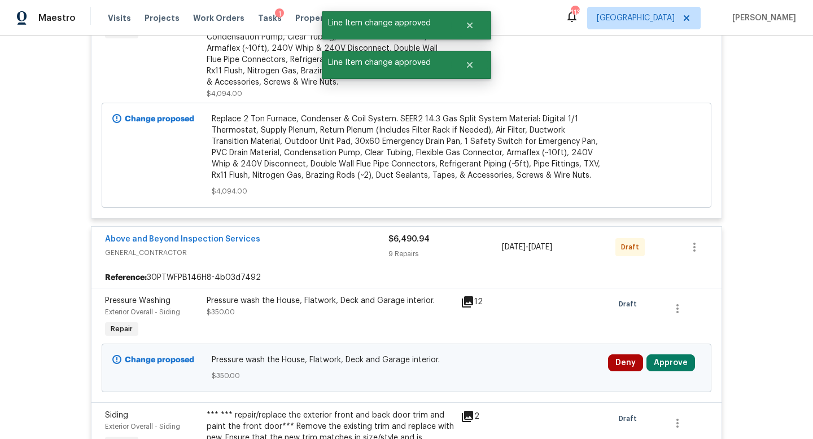
scroll to position [928, 0]
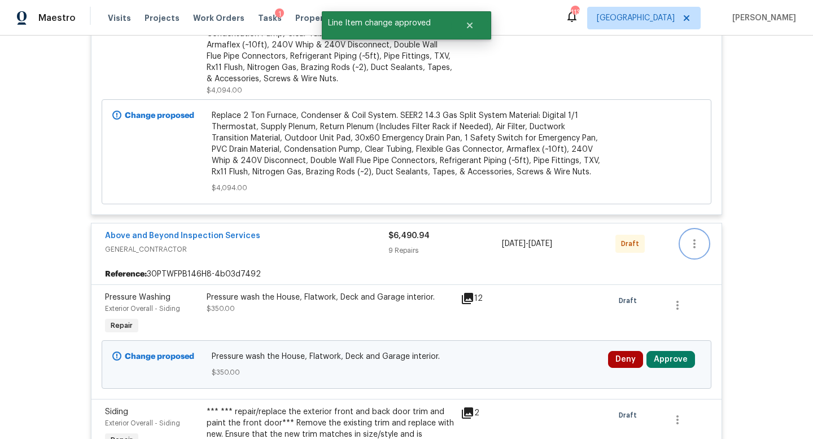
click at [691, 243] on icon "button" at bounding box center [695, 244] width 14 height 14
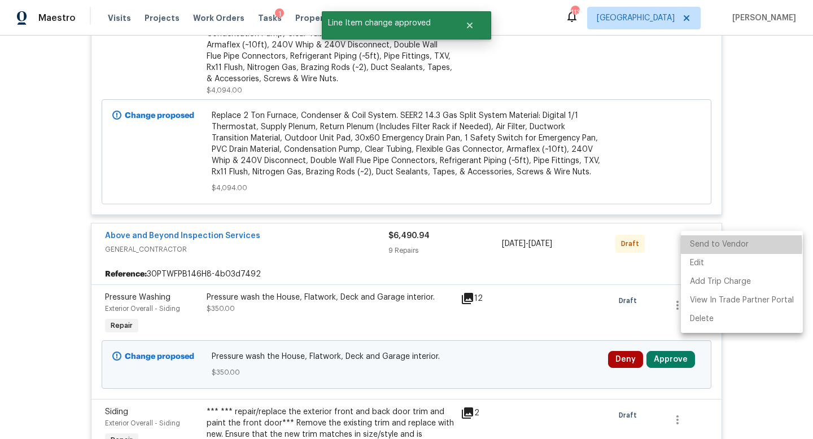
click at [704, 246] on li "Send to Vendor" at bounding box center [742, 244] width 122 height 19
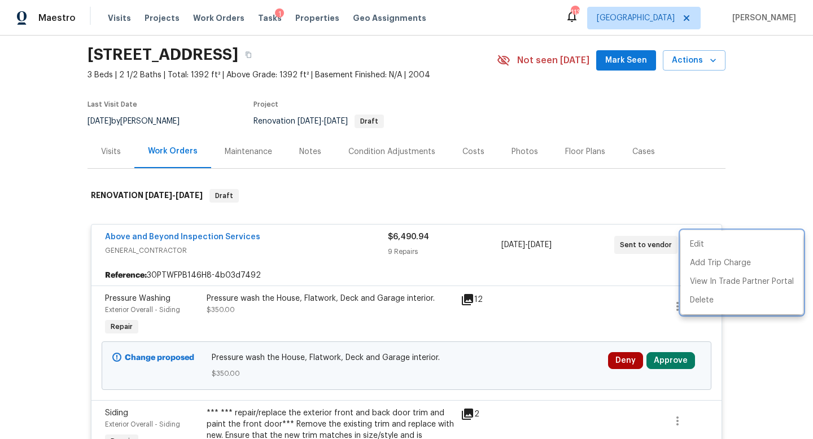
click at [757, 146] on div at bounding box center [406, 219] width 813 height 439
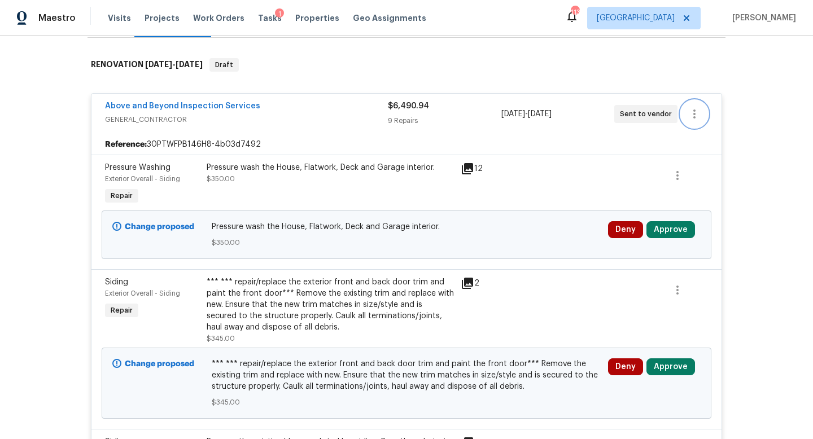
scroll to position [195, 0]
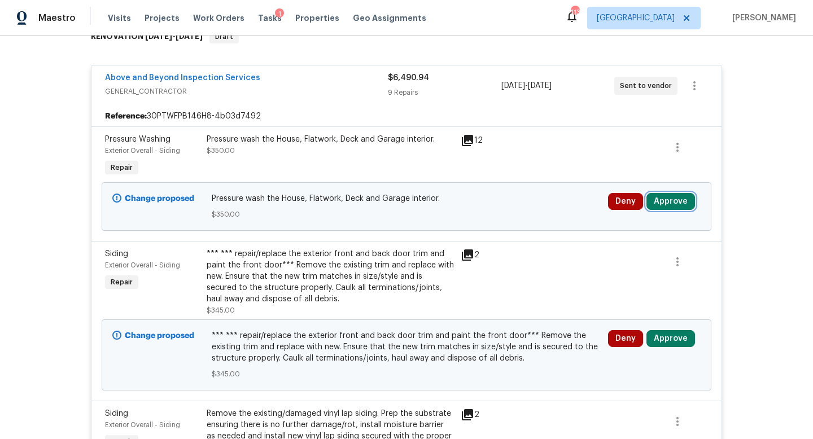
click at [666, 200] on button "Approve" at bounding box center [670, 201] width 49 height 17
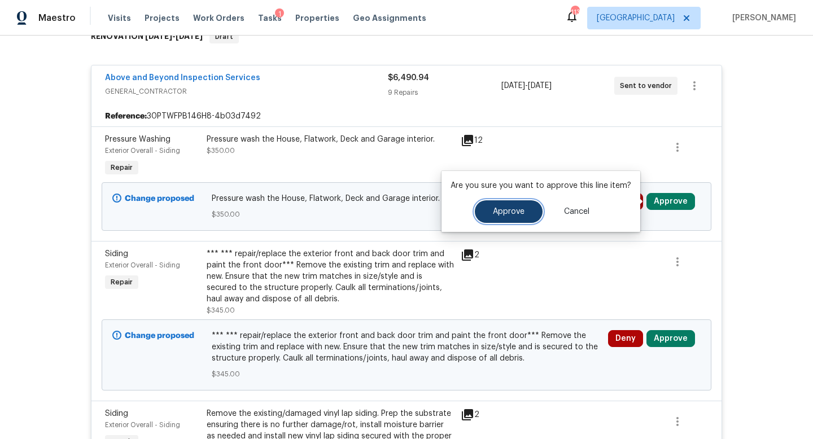
click at [519, 209] on span "Approve" at bounding box center [509, 212] width 32 height 8
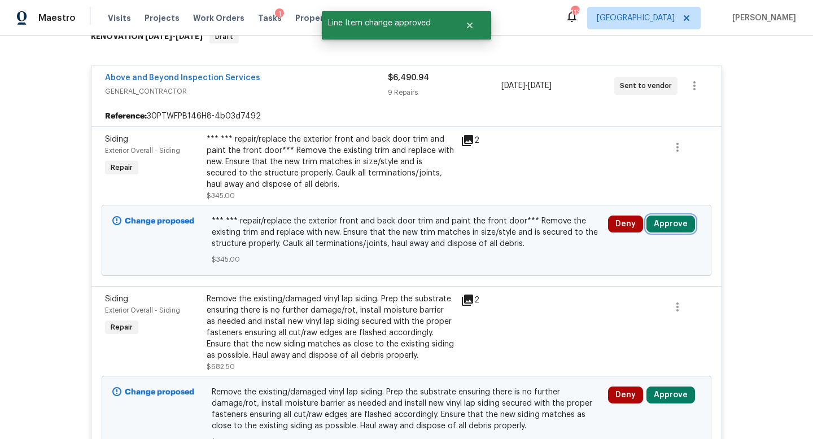
click at [664, 221] on button "Approve" at bounding box center [670, 224] width 49 height 17
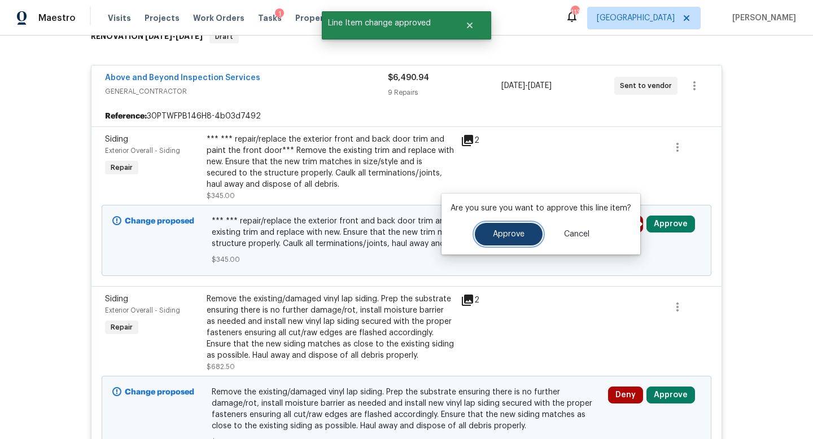
click at [518, 231] on span "Approve" at bounding box center [509, 234] width 32 height 8
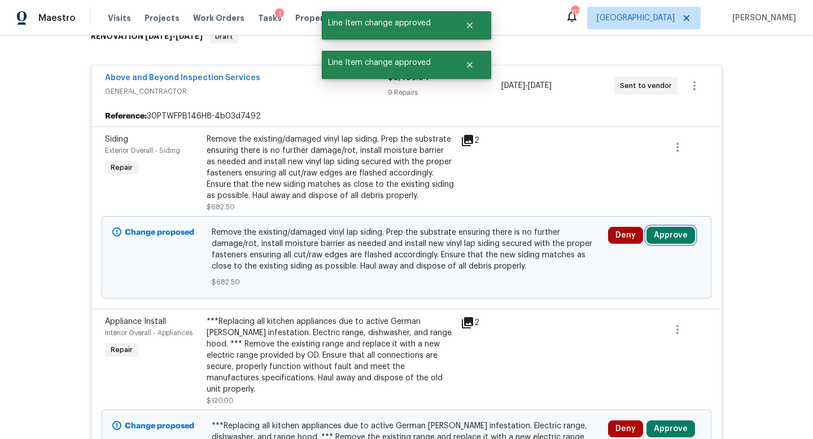
click at [663, 227] on button "Approve" at bounding box center [670, 235] width 49 height 17
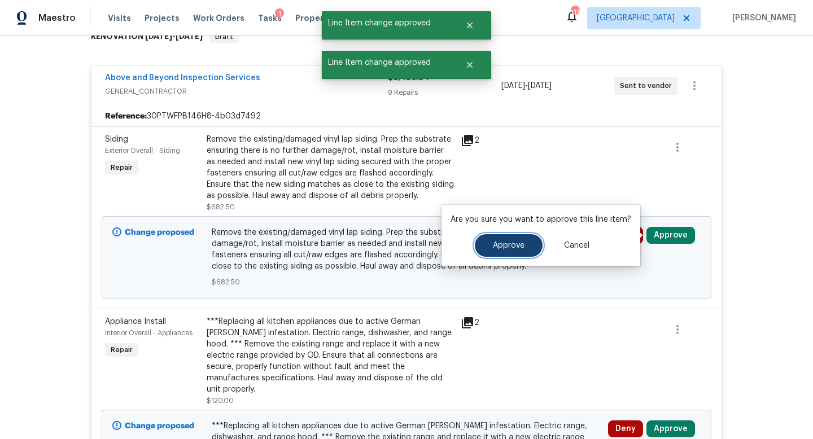
click at [495, 248] on span "Approve" at bounding box center [509, 246] width 32 height 8
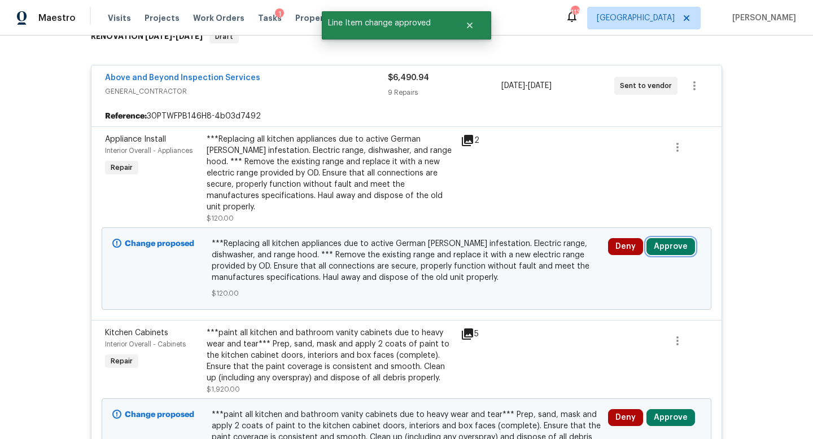
click at [673, 242] on button "Approve" at bounding box center [670, 246] width 49 height 17
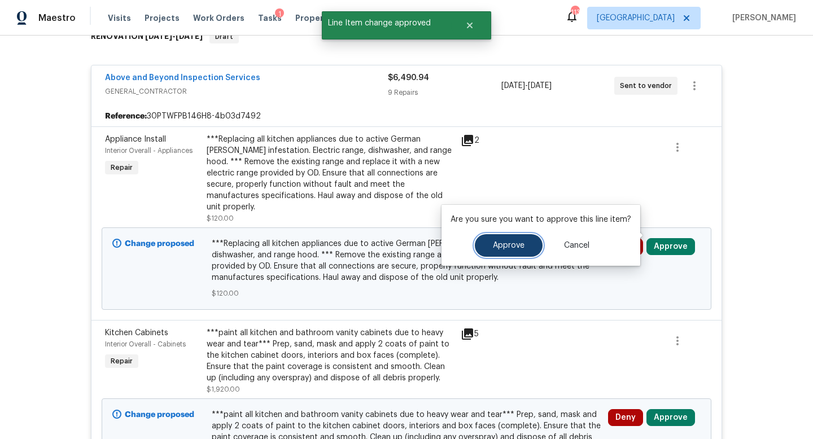
click at [505, 249] on span "Approve" at bounding box center [509, 246] width 32 height 8
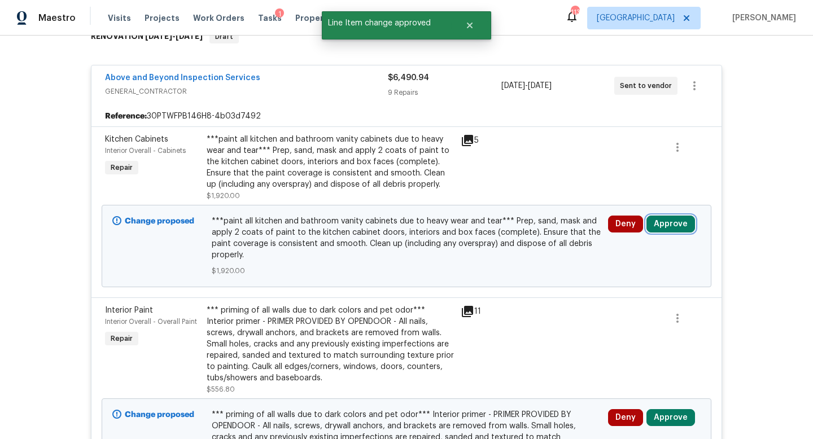
click at [679, 224] on button "Approve" at bounding box center [670, 224] width 49 height 17
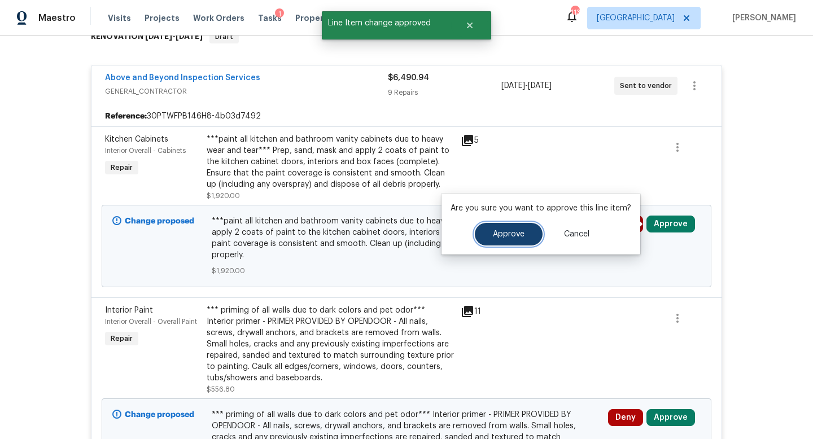
click at [493, 235] on span "Approve" at bounding box center [509, 234] width 32 height 8
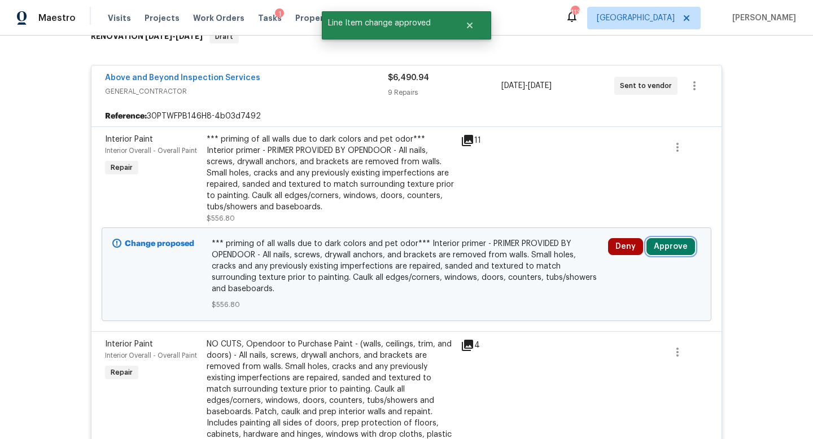
click at [672, 244] on button "Approve" at bounding box center [670, 246] width 49 height 17
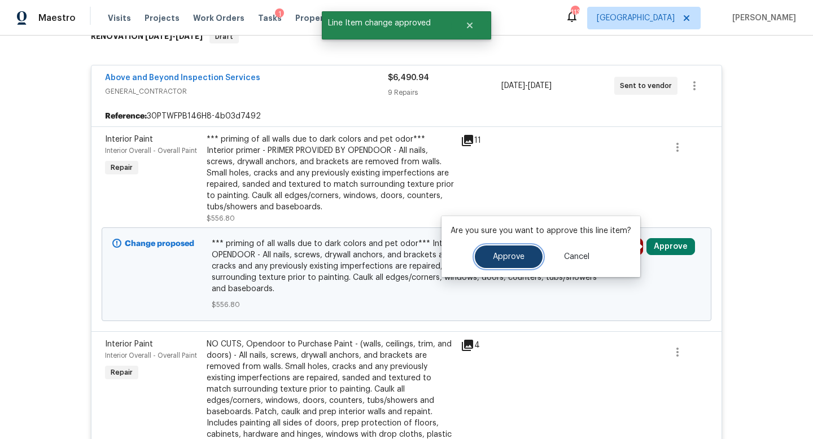
click at [497, 249] on button "Approve" at bounding box center [509, 257] width 68 height 23
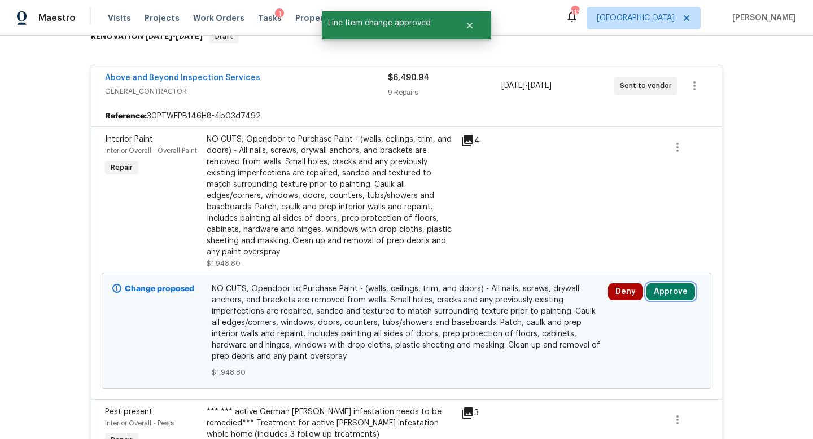
click at [659, 283] on button "Approve" at bounding box center [670, 291] width 49 height 17
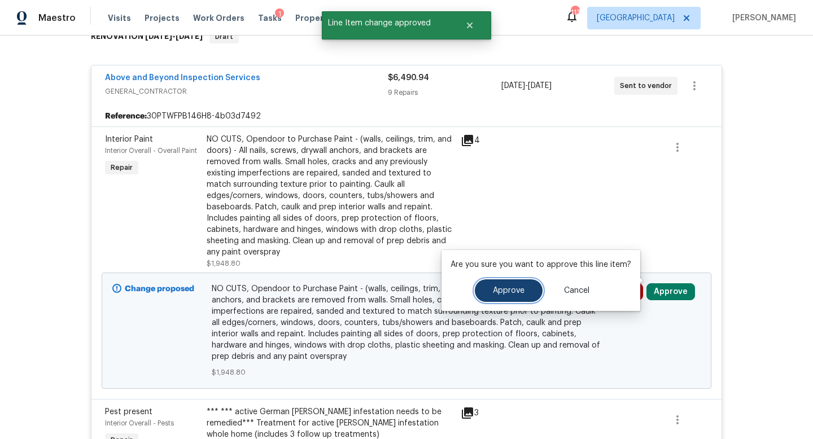
click at [519, 284] on button "Approve" at bounding box center [509, 290] width 68 height 23
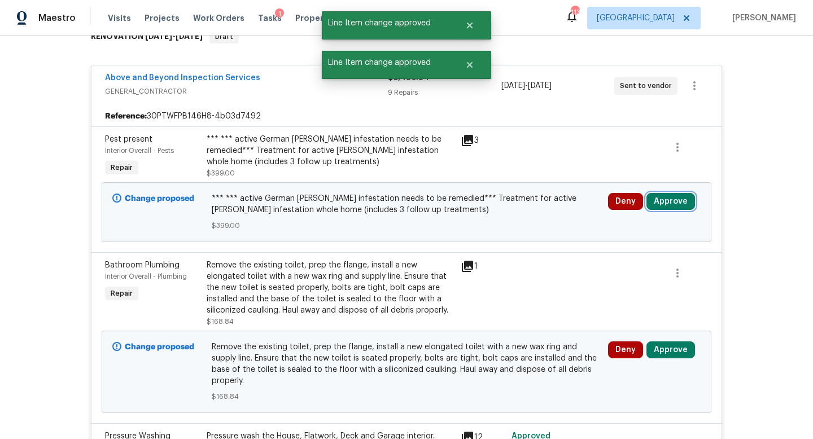
click at [668, 197] on button "Approve" at bounding box center [670, 201] width 49 height 17
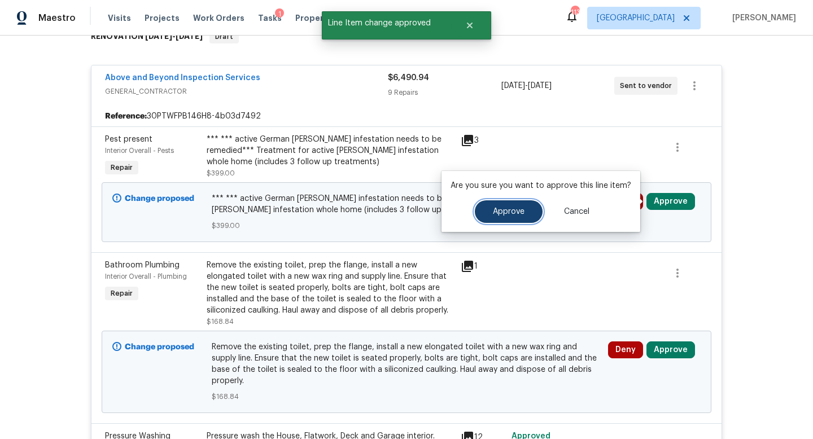
click at [520, 212] on span "Approve" at bounding box center [509, 212] width 32 height 8
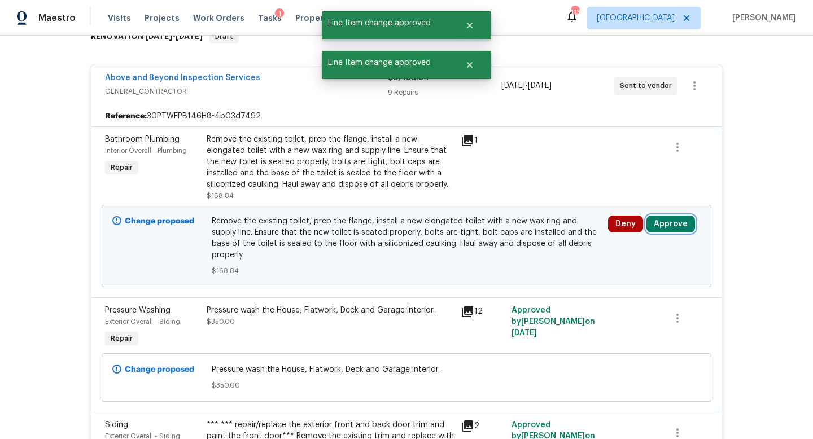
click at [668, 225] on button "Approve" at bounding box center [670, 224] width 49 height 17
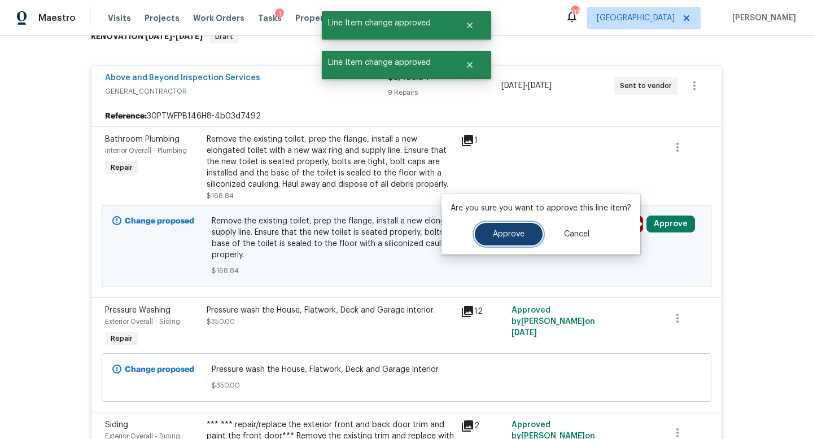
click at [519, 231] on span "Approve" at bounding box center [509, 234] width 32 height 8
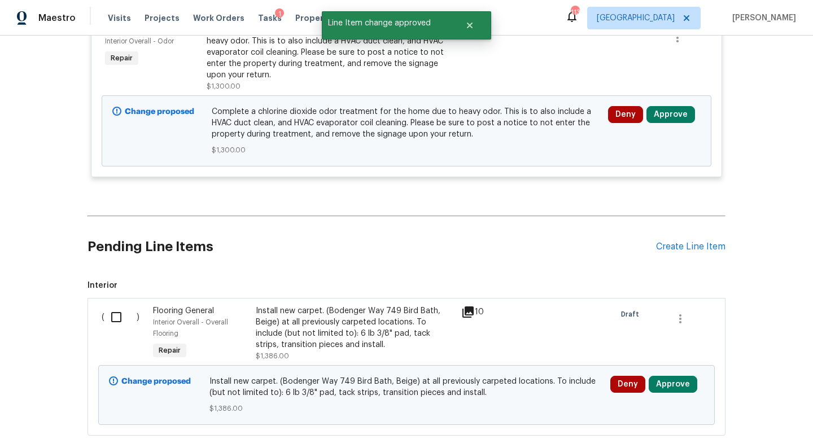
scroll to position [2905, 0]
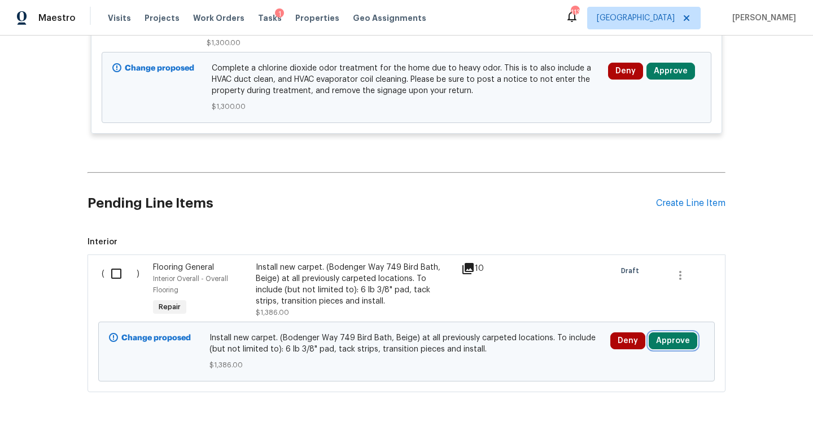
click at [668, 333] on button "Approve" at bounding box center [673, 341] width 49 height 17
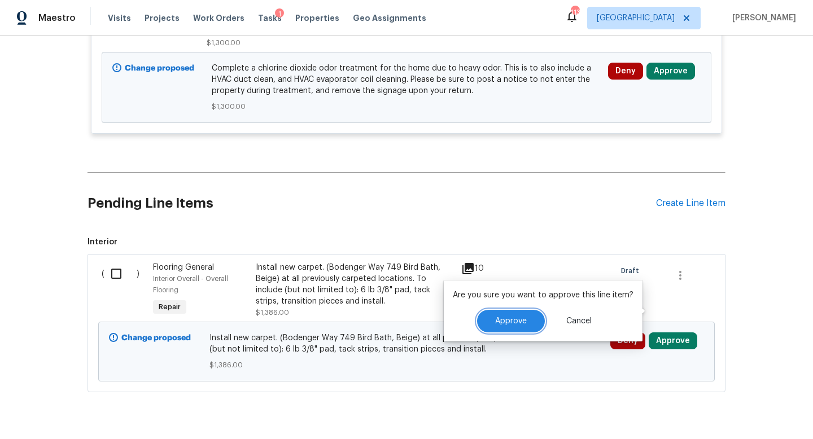
click at [507, 313] on button "Approve" at bounding box center [511, 321] width 68 height 23
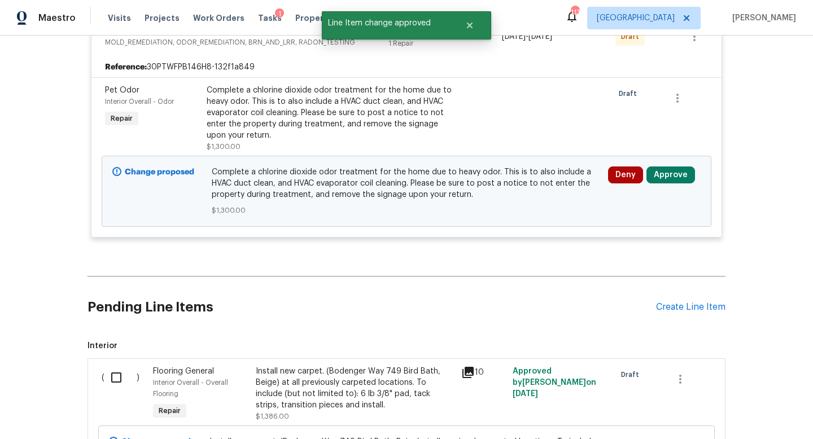
scroll to position [2787, 0]
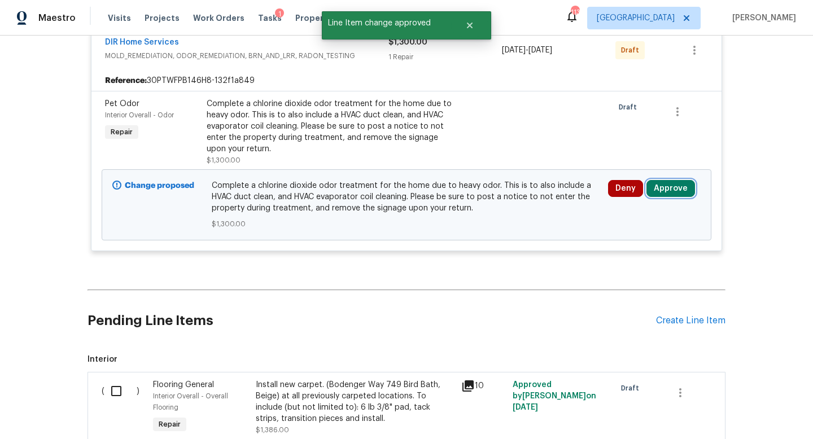
click at [672, 180] on button "Approve" at bounding box center [670, 188] width 49 height 17
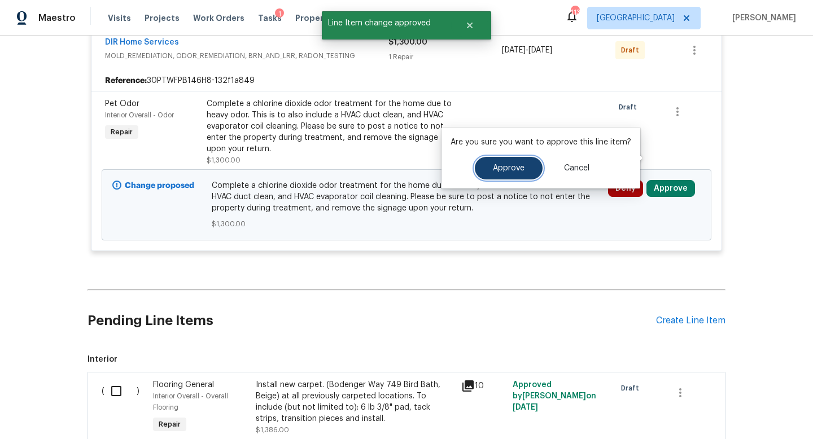
click at [525, 171] on button "Approve" at bounding box center [509, 168] width 68 height 23
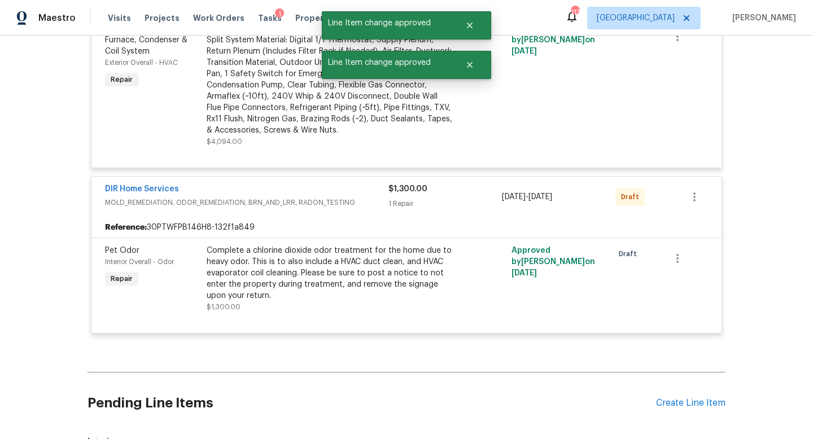
scroll to position [1657, 0]
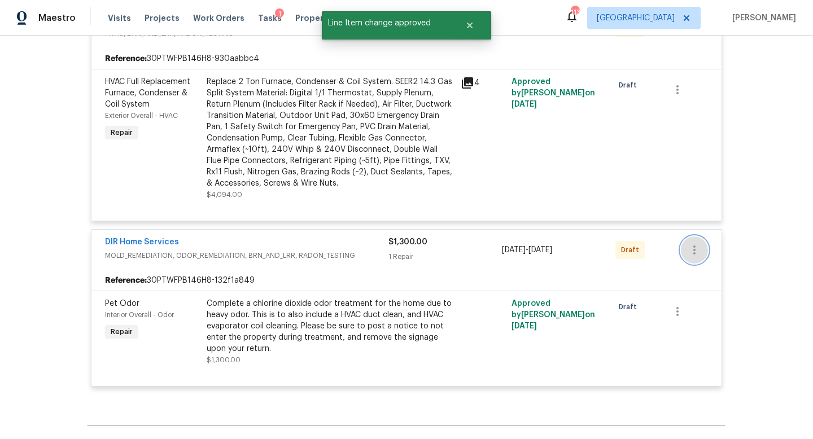
click at [696, 243] on icon "button" at bounding box center [695, 250] width 14 height 14
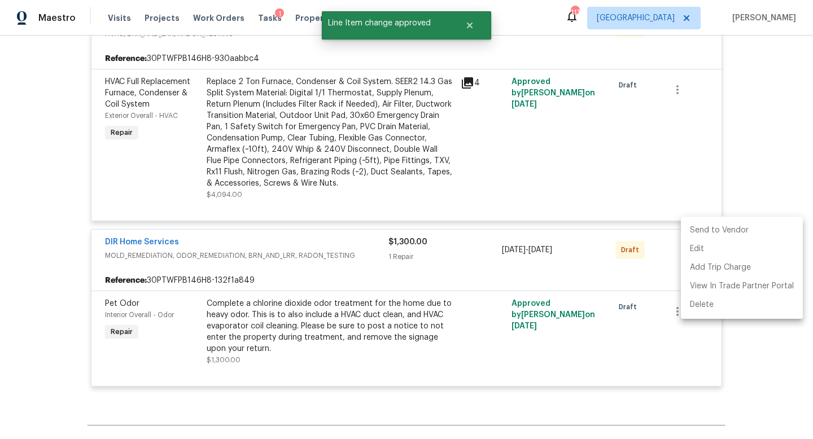
click at [710, 231] on li "Send to Vendor" at bounding box center [742, 230] width 122 height 19
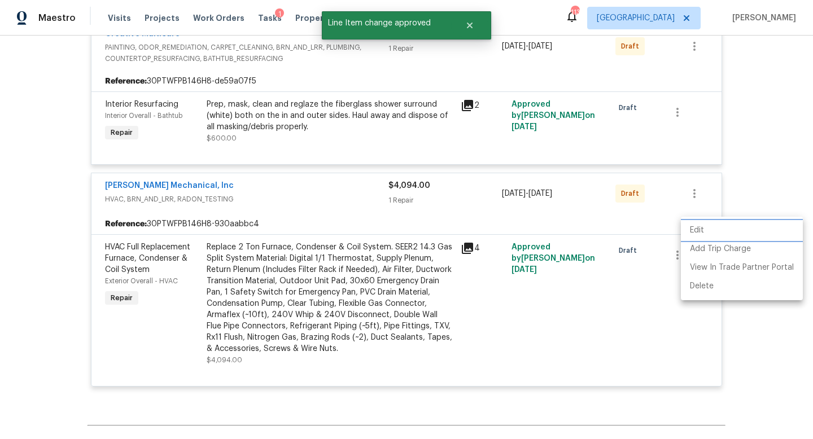
scroll to position [1038, 0]
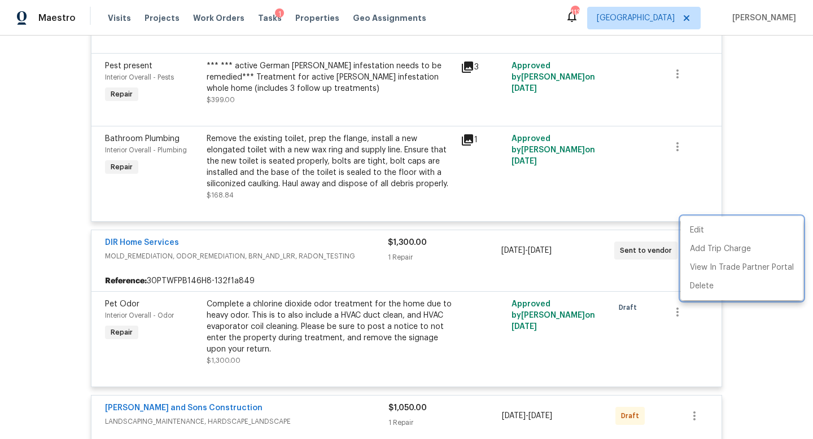
click at [698, 397] on div at bounding box center [406, 219] width 813 height 439
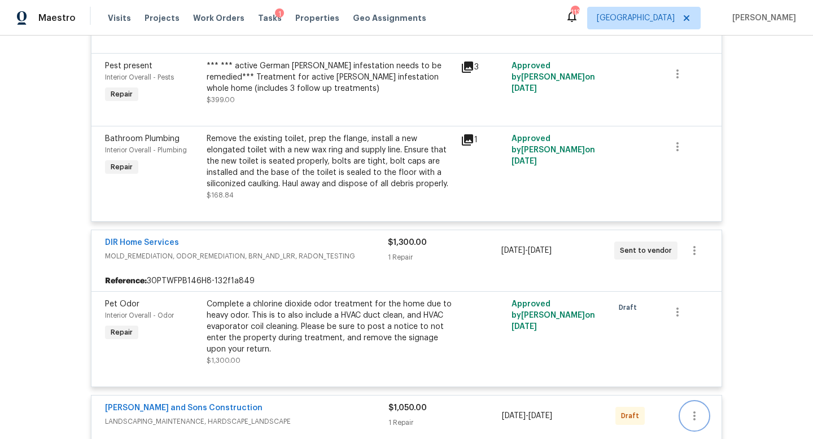
click at [688, 409] on icon "button" at bounding box center [695, 416] width 14 height 14
click at [693, 344] on li "Send to Vendor" at bounding box center [742, 342] width 122 height 19
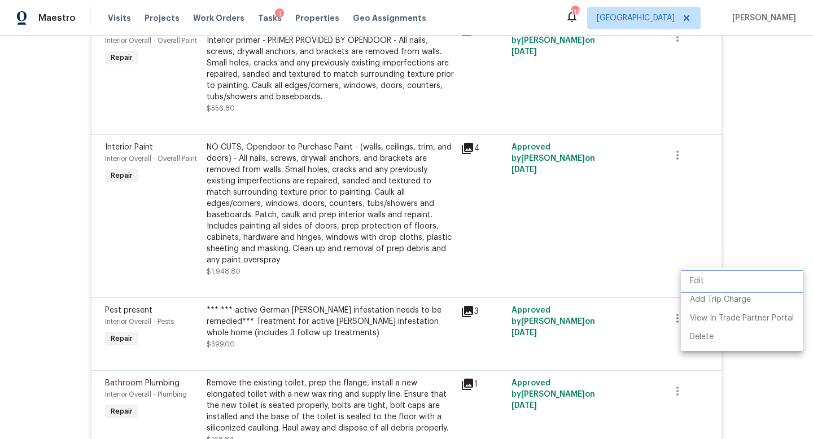
scroll to position [0, 0]
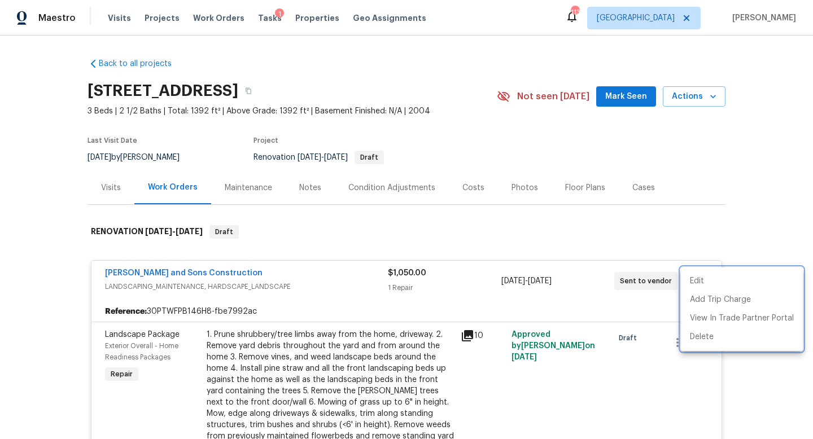
click at [471, 123] on div at bounding box center [406, 219] width 813 height 439
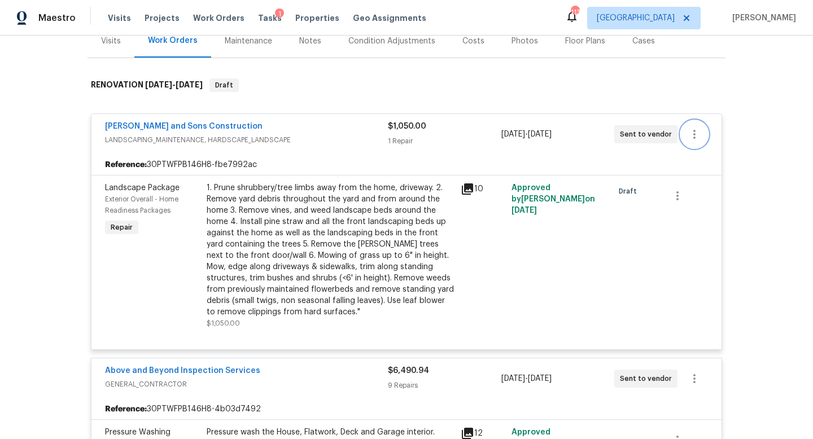
scroll to position [148, 0]
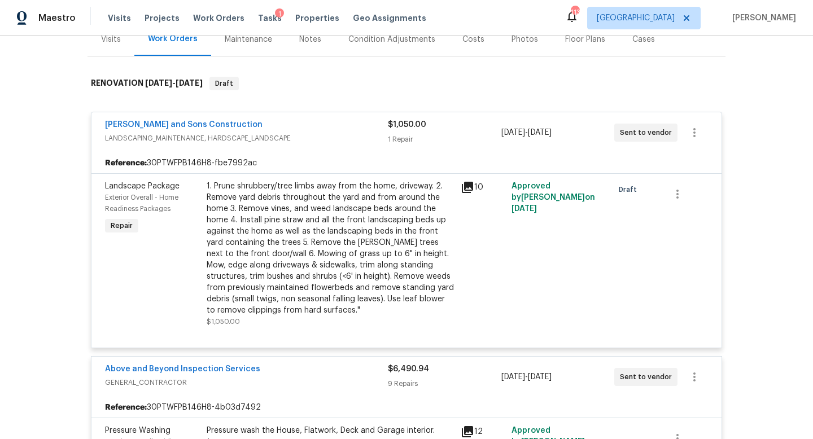
click at [467, 187] on icon at bounding box center [467, 187] width 11 height 11
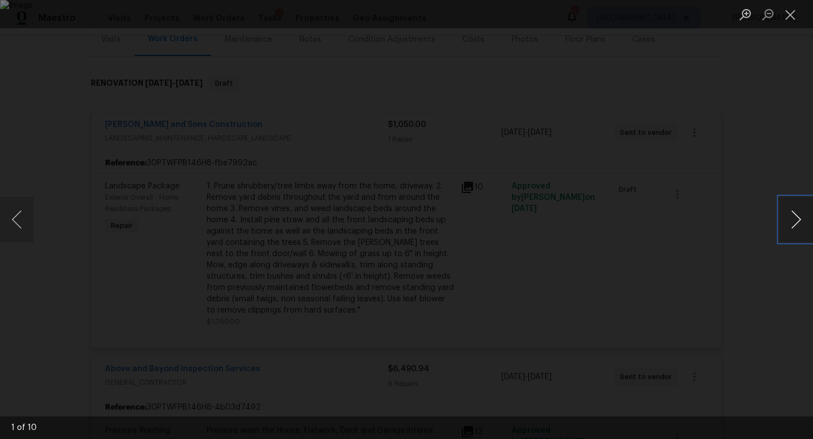
click at [803, 224] on button "Next image" at bounding box center [796, 219] width 34 height 45
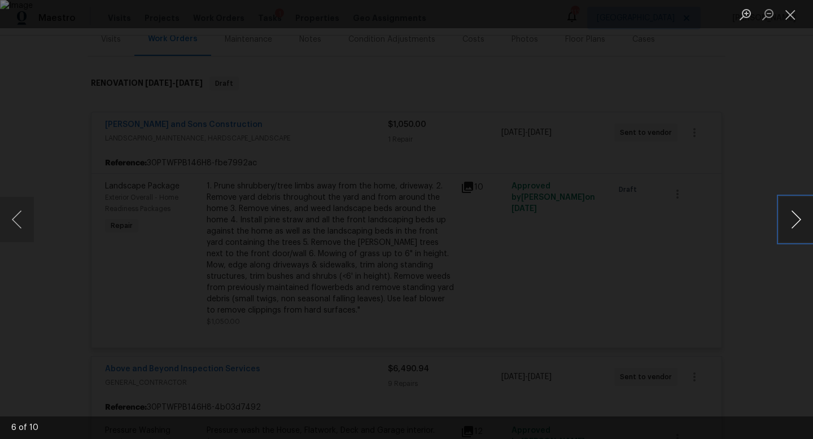
click at [803, 224] on button "Next image" at bounding box center [796, 219] width 34 height 45
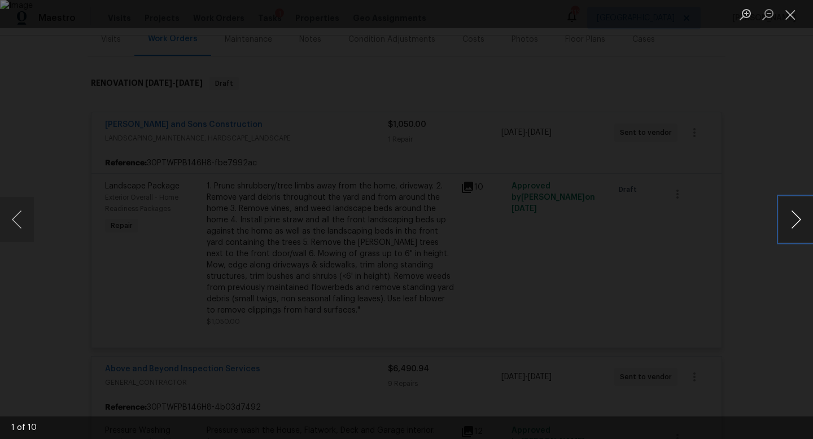
click at [803, 224] on button "Next image" at bounding box center [796, 219] width 34 height 45
click at [793, 14] on button "Close lightbox" at bounding box center [790, 15] width 23 height 20
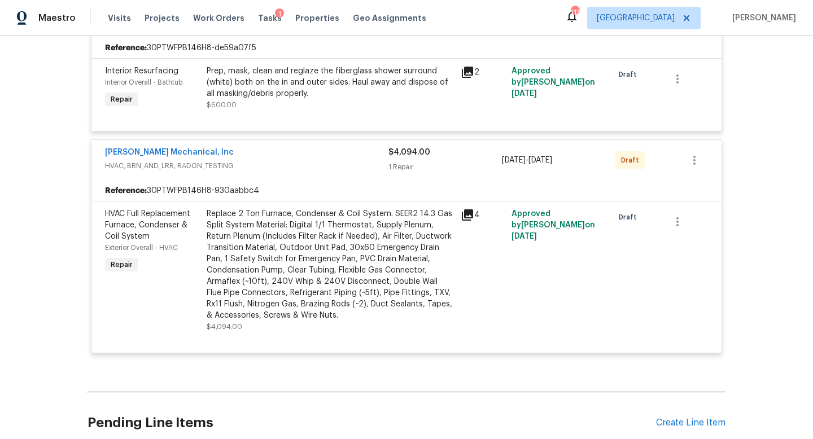
scroll to position [1570, 0]
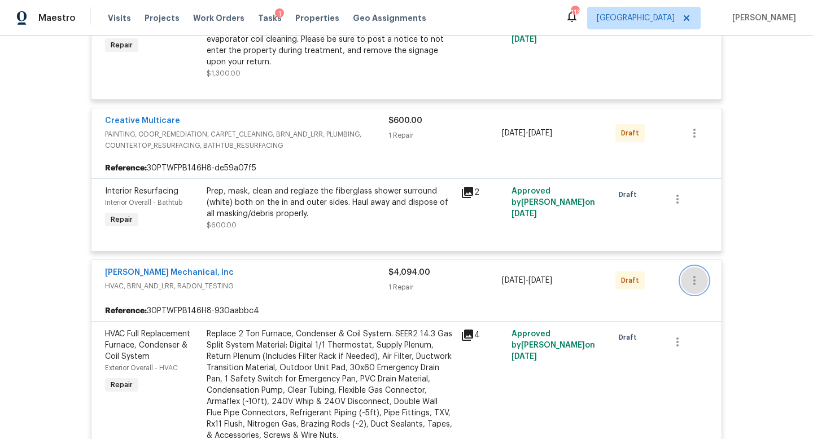
click at [689, 274] on icon "button" at bounding box center [695, 281] width 14 height 14
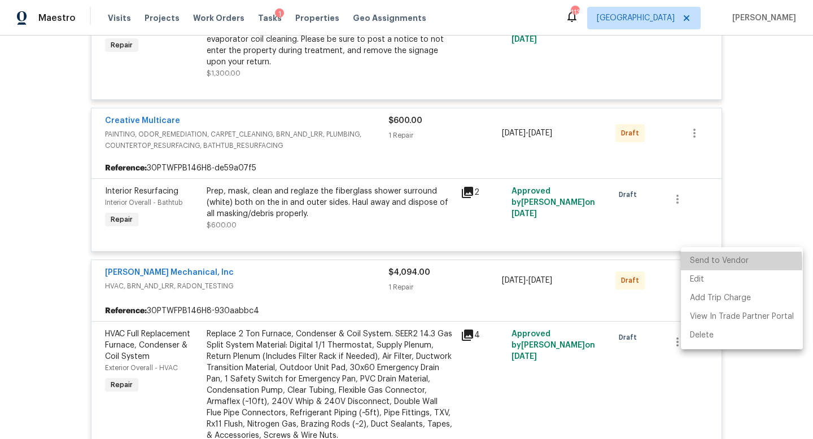
click at [688, 264] on li "Send to Vendor" at bounding box center [742, 261] width 122 height 19
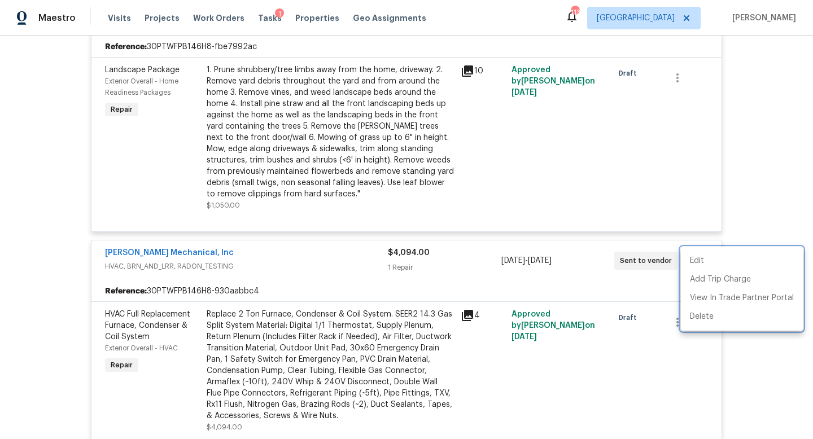
click at [780, 127] on div at bounding box center [406, 219] width 813 height 439
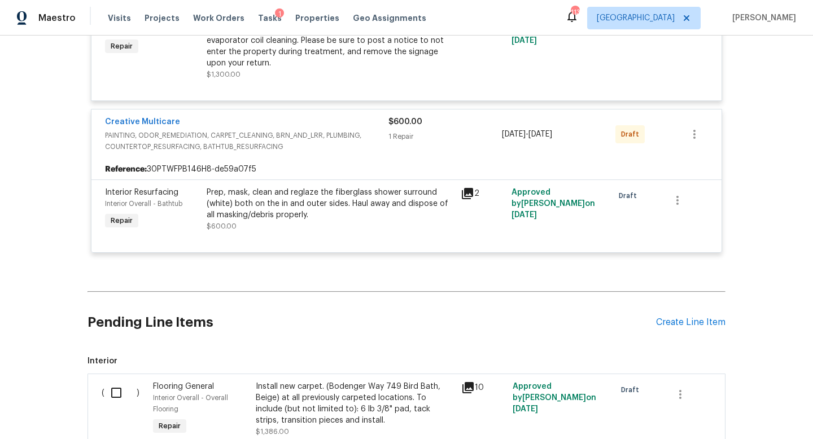
scroll to position [1831, 0]
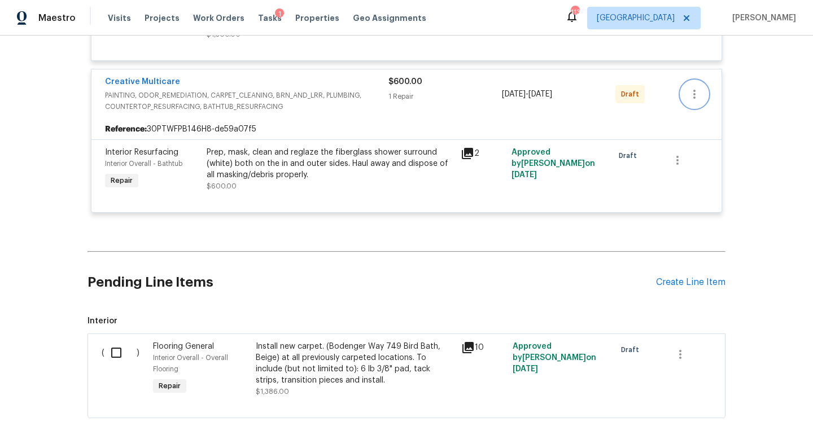
click at [701, 81] on button "button" at bounding box center [694, 94] width 27 height 27
click at [690, 75] on li "Send to Vendor" at bounding box center [742, 75] width 122 height 19
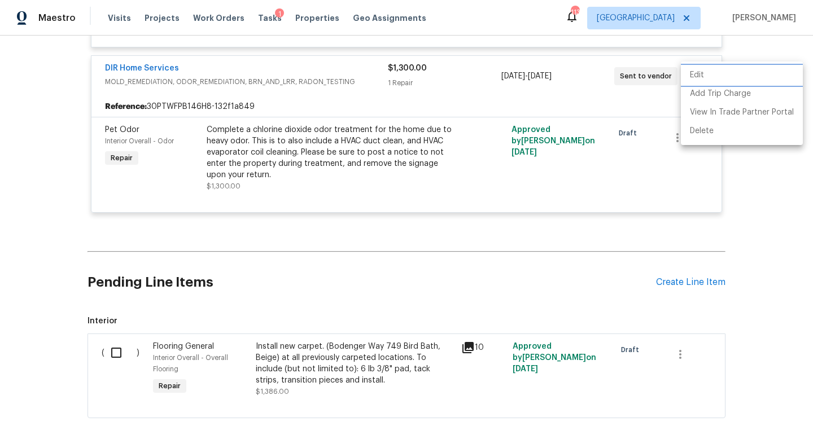
scroll to position [455, 0]
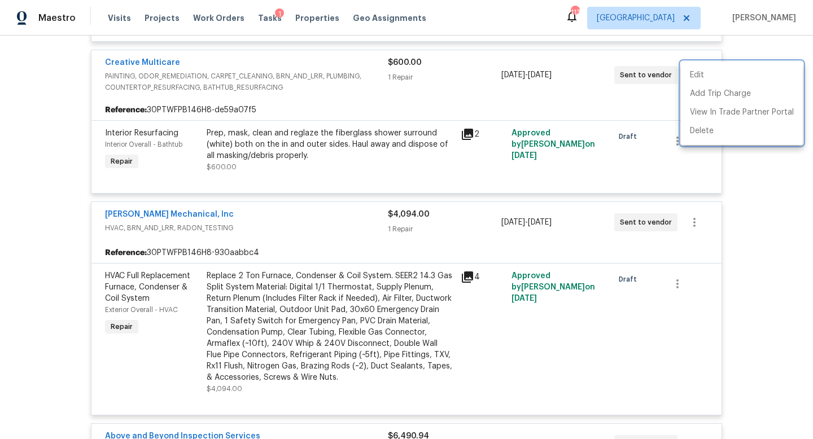
click at [762, 247] on div at bounding box center [406, 219] width 813 height 439
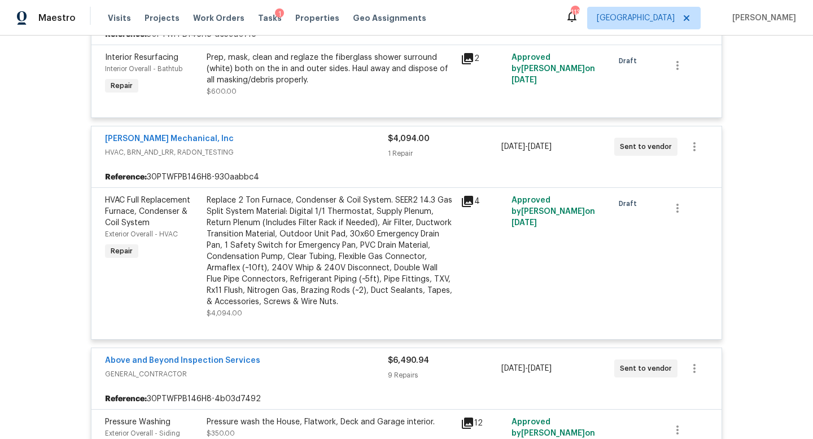
scroll to position [0, 0]
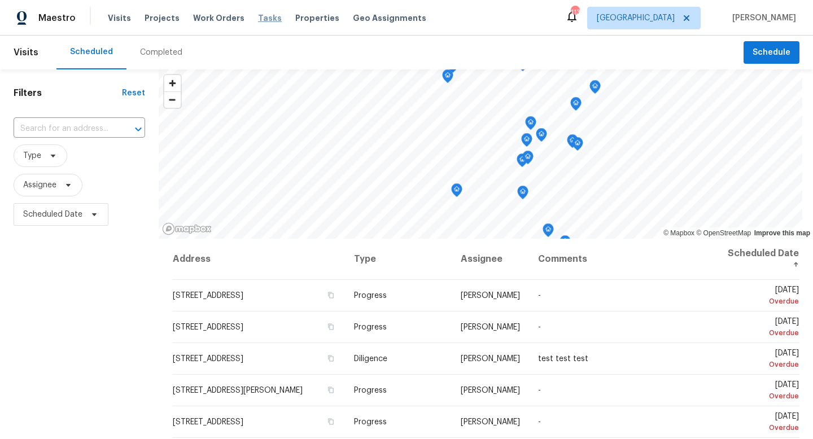
click at [258, 20] on span "Tasks" at bounding box center [270, 18] width 24 height 8
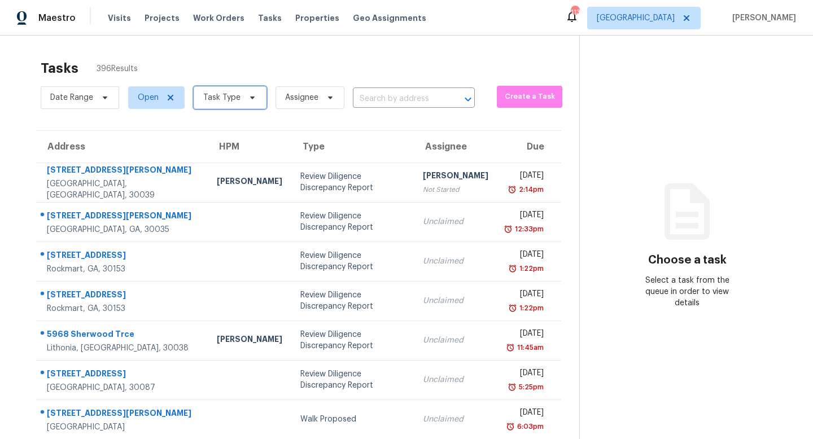
click at [227, 97] on span "Task Type" at bounding box center [221, 97] width 37 height 11
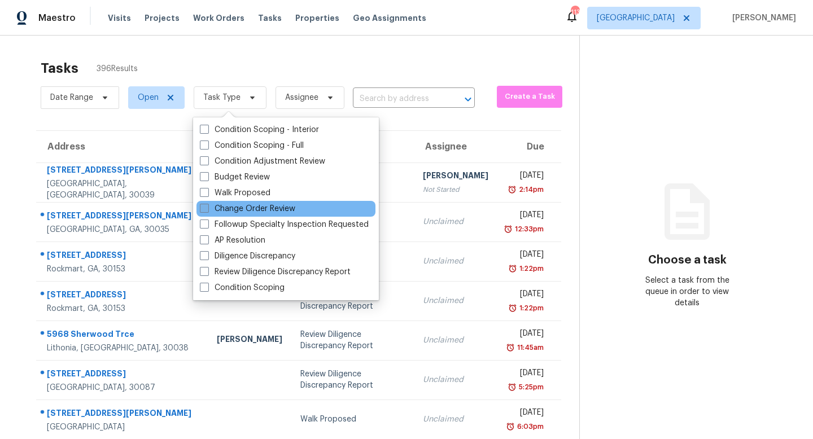
click at [251, 210] on label "Change Order Review" at bounding box center [247, 208] width 95 height 11
click at [207, 210] on input "Change Order Review" at bounding box center [203, 206] width 7 height 7
checkbox input "true"
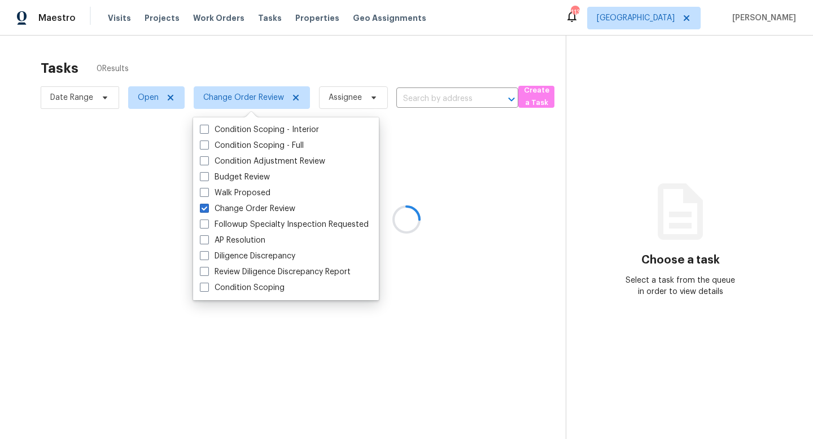
click at [296, 73] on div at bounding box center [406, 219] width 813 height 439
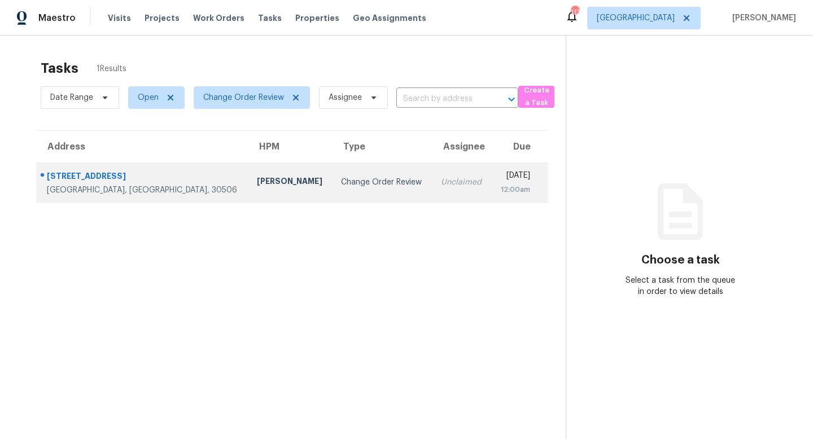
click at [332, 171] on td "Change Order Review" at bounding box center [382, 183] width 100 height 40
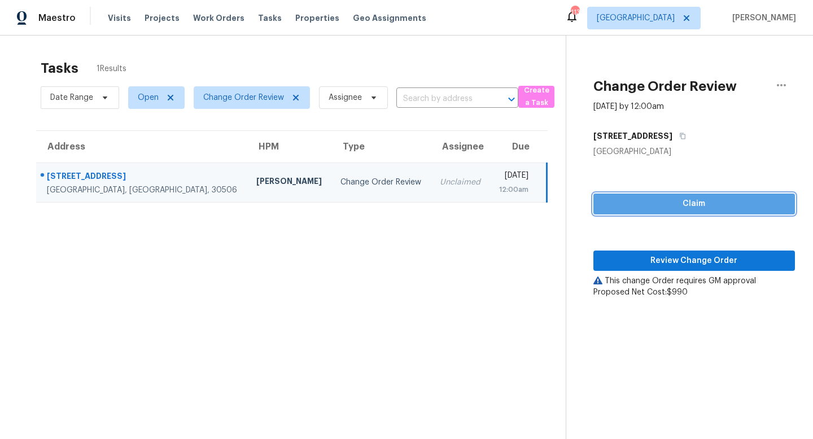
click at [686, 202] on span "Claim" at bounding box center [693, 204] width 183 height 14
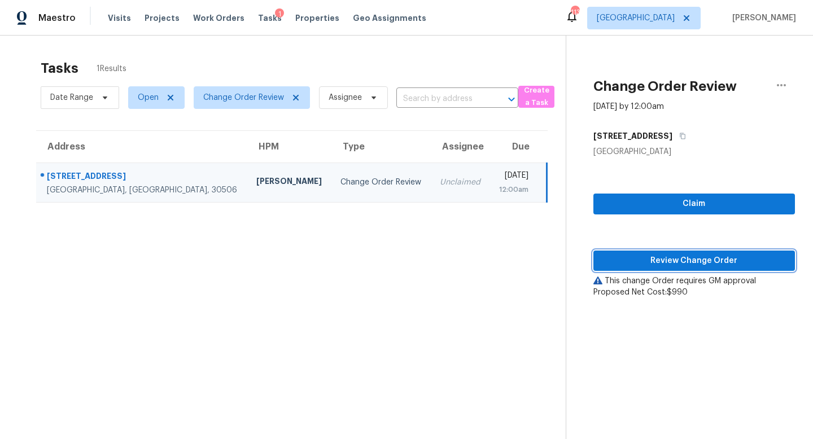
click at [685, 260] on span "Review Change Order" at bounding box center [693, 261] width 183 height 14
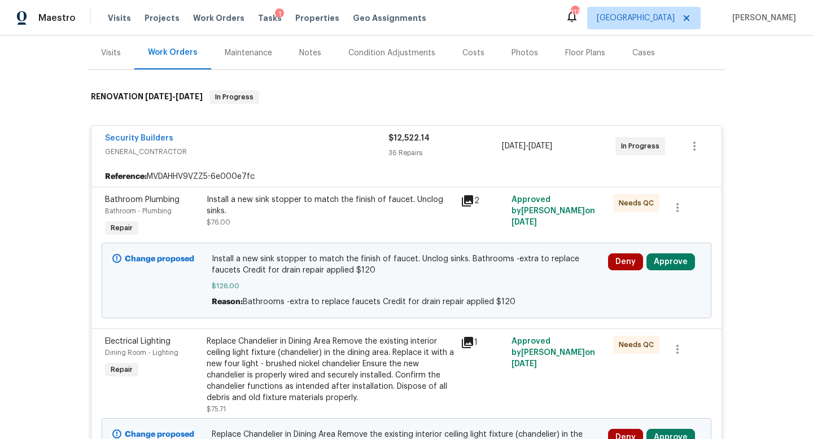
scroll to position [145, 0]
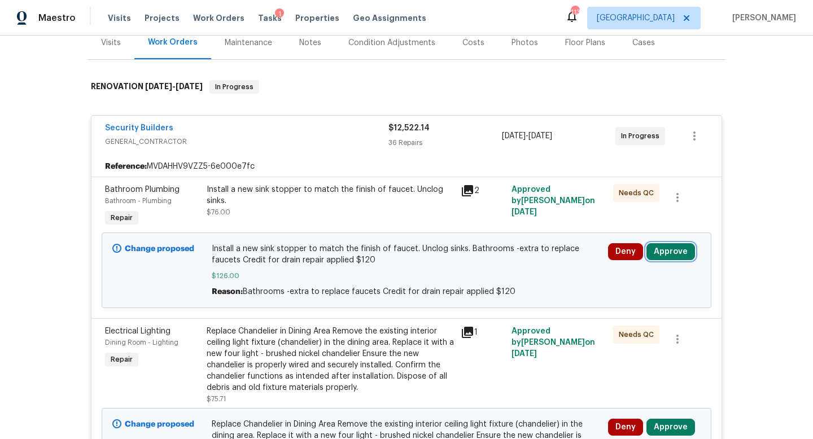
click at [671, 252] on button "Approve" at bounding box center [670, 251] width 49 height 17
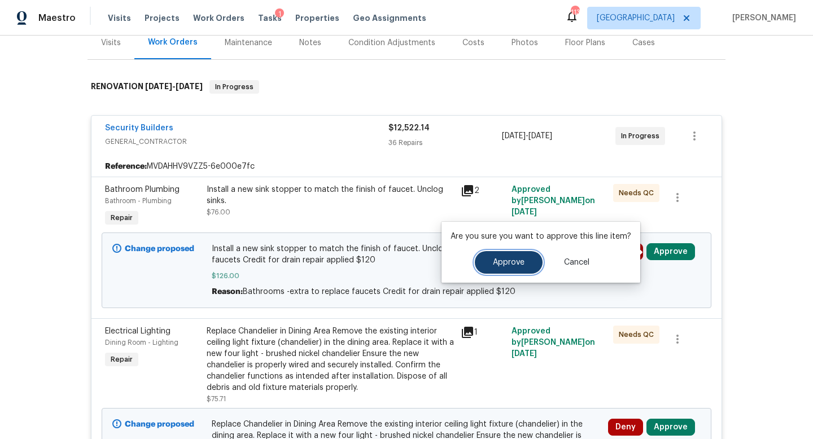
click at [515, 265] on span "Approve" at bounding box center [509, 263] width 32 height 8
